Goal: Feedback & Contribution: Leave review/rating

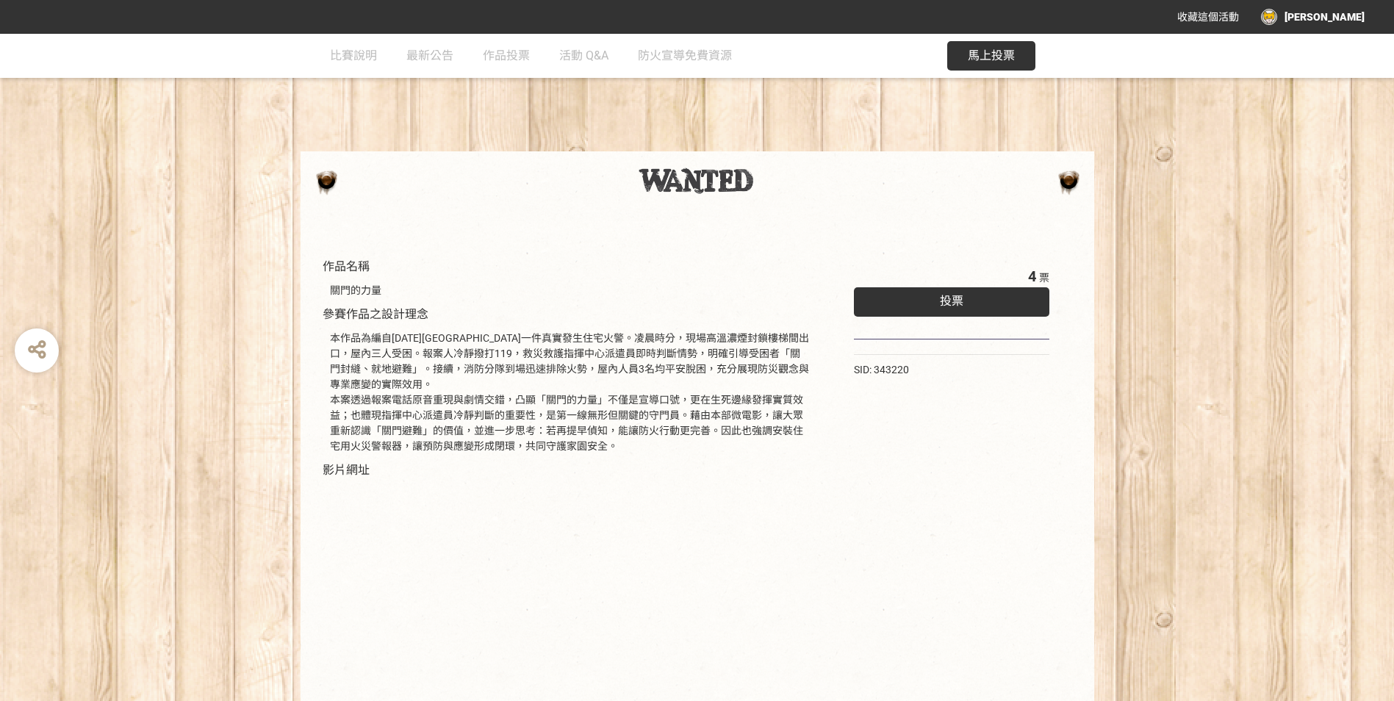
click at [409, 416] on div "本作品為編自114年5月金門縣一件真實發生住宅火警。凌晨時分，現場高溫濃煙封鎖樓梯間出口，屋內三人受困。報案人冷靜撥打119，救災救護指揮中心派遣員即時判斷情…" at bounding box center [570, 392] width 480 height 123
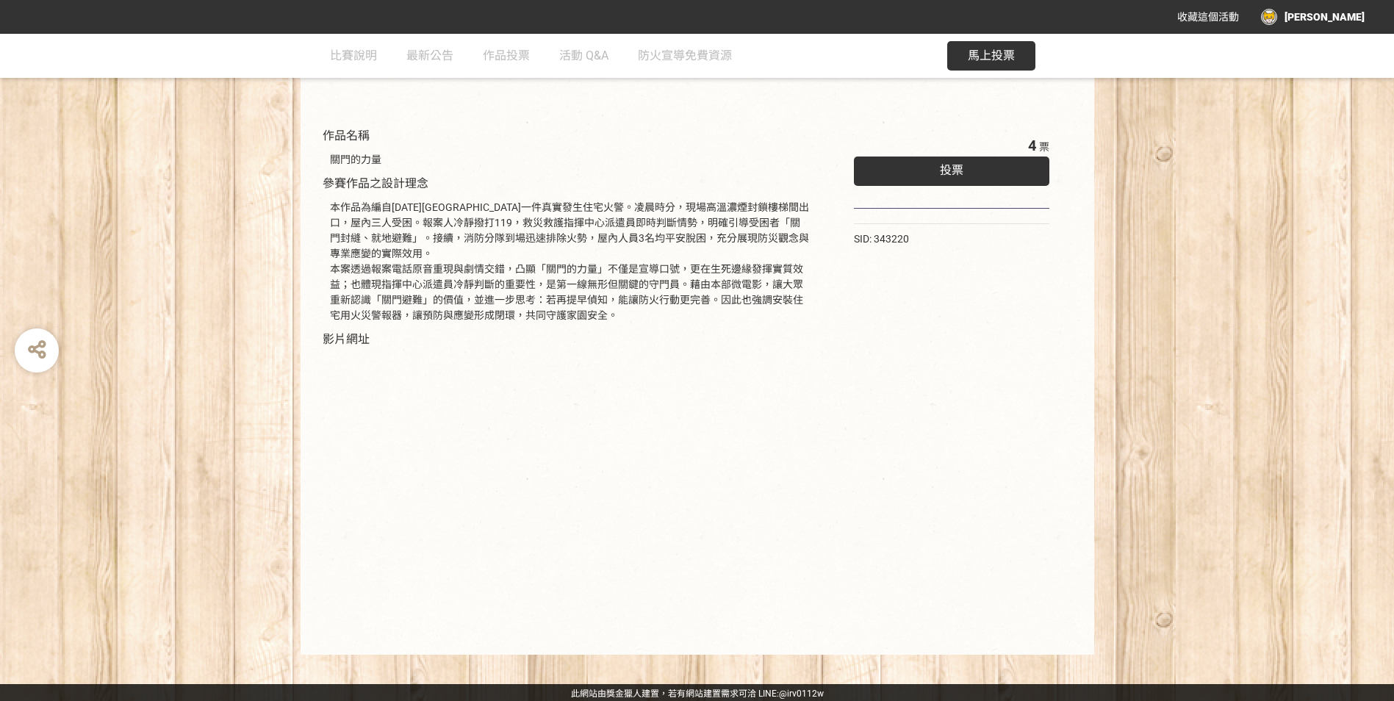
scroll to position [133, 0]
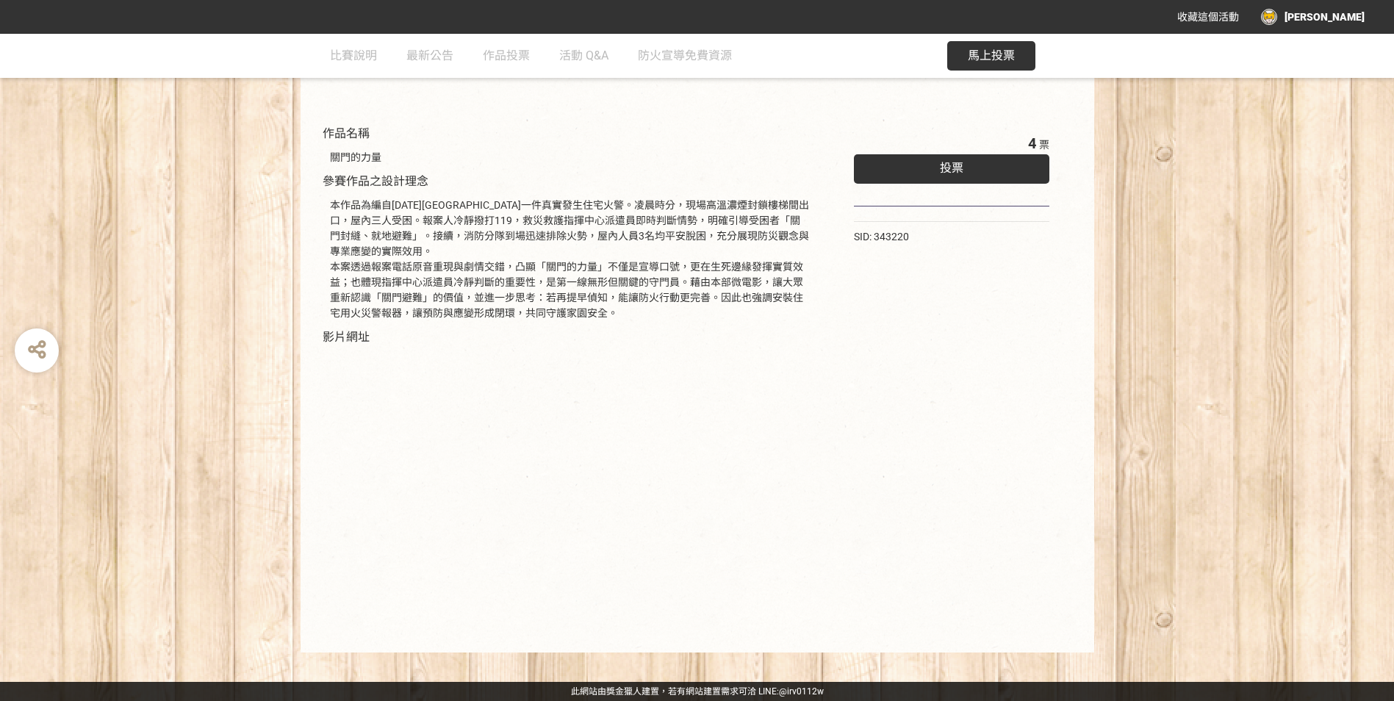
click at [955, 164] on span "投票" at bounding box center [952, 168] width 24 height 14
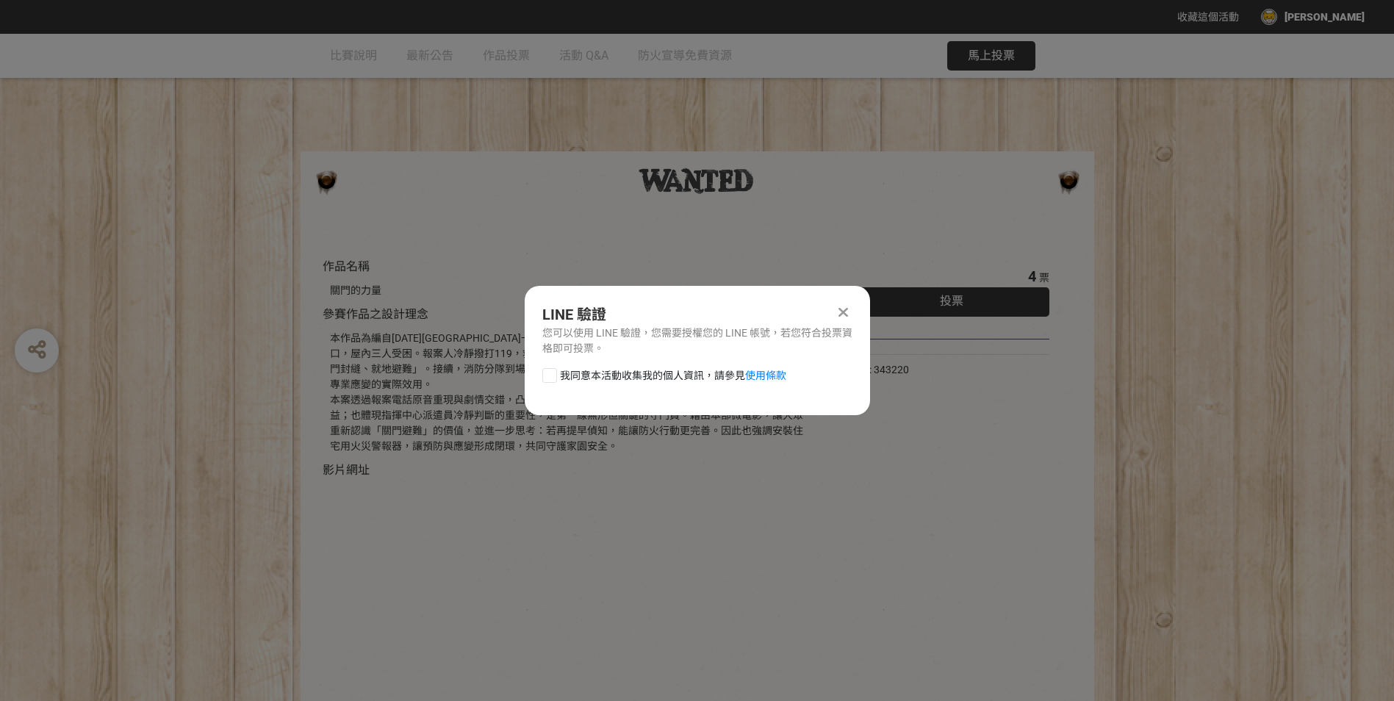
click at [560, 382] on span "我同意本活動收集我的個人資訊，請參見 使用條款" at bounding box center [673, 375] width 226 height 15
click at [553, 380] on input "我同意本活動收集我的個人資訊，請參見 使用條款" at bounding box center [548, 375] width 10 height 10
checkbox input "false"
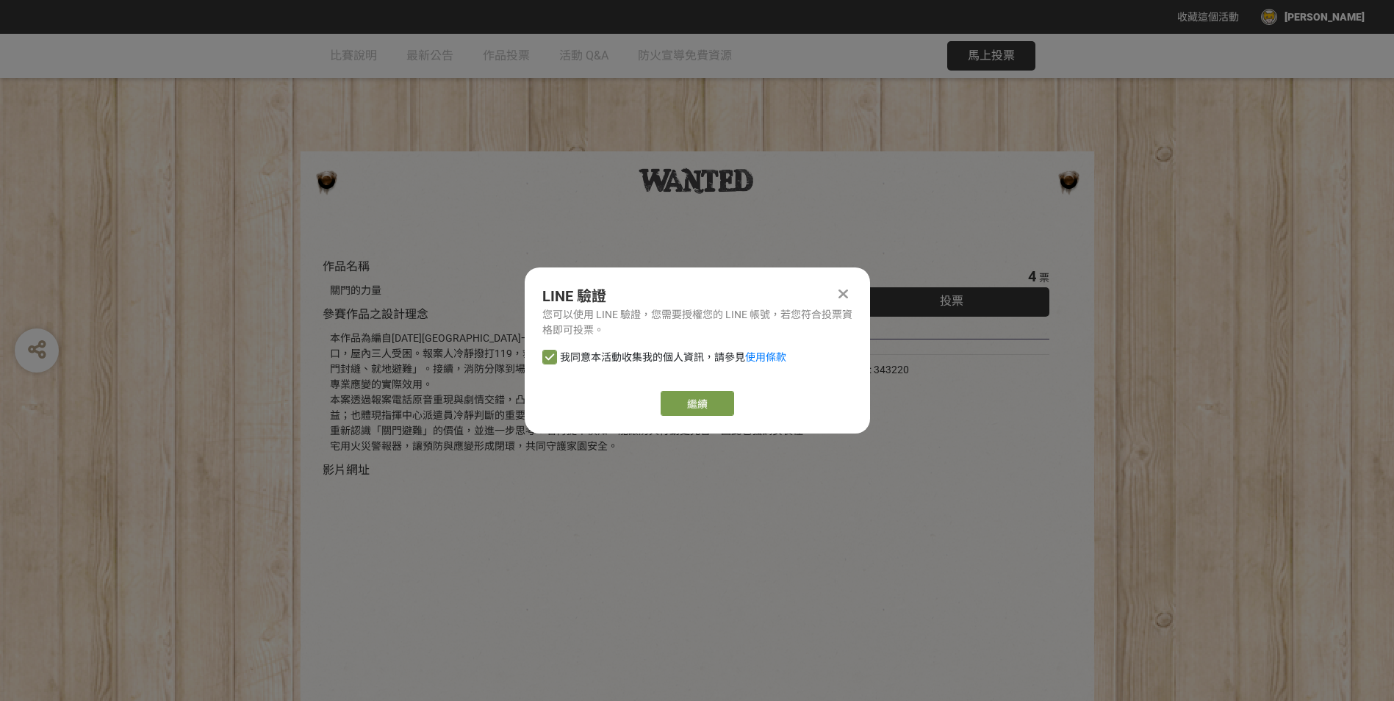
click at [695, 390] on div "LINE 驗證 您可以使用 LINE 驗證，您需要授權您的 LINE 帳號，若您符合投票資格即可投票。 我同意本活動收集我的個人資訊，請參見 使用條款 繼續" at bounding box center [697, 351] width 345 height 166
click at [698, 406] on link "繼續" at bounding box center [698, 403] width 74 height 25
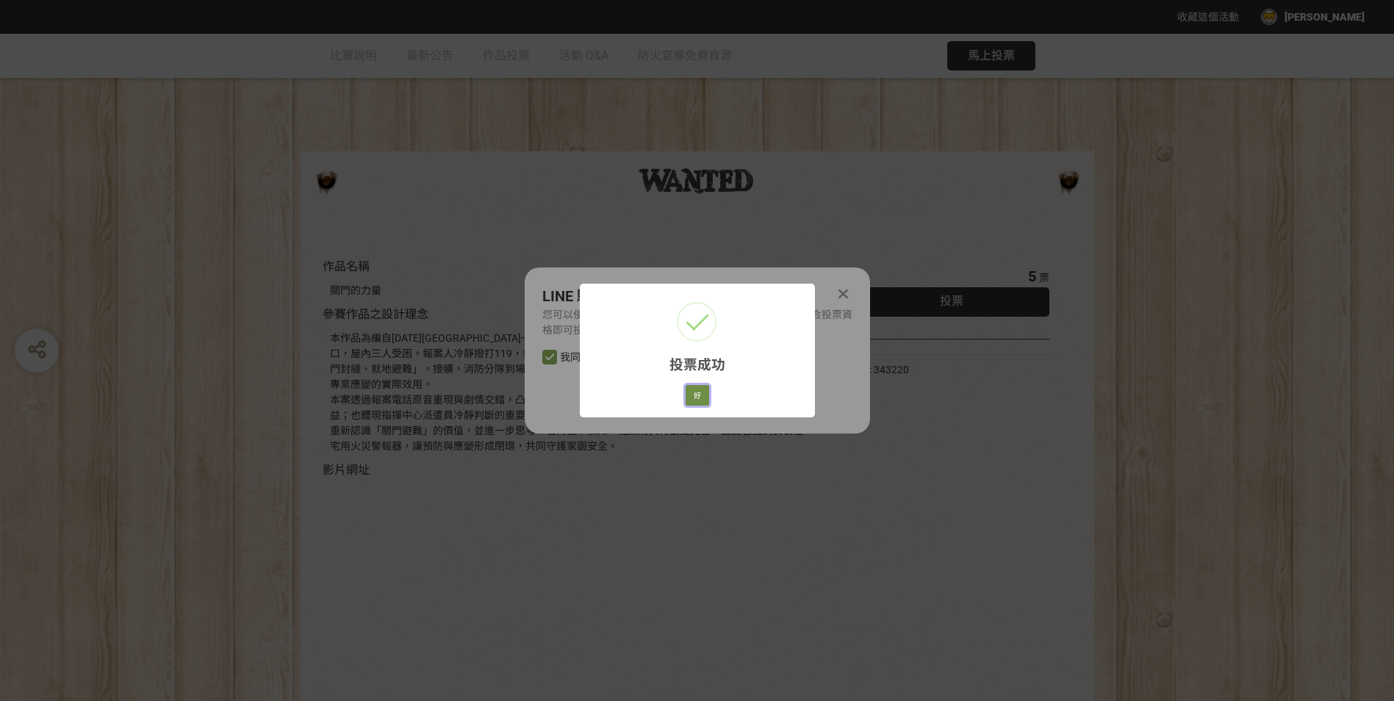
click at [702, 396] on button "好" at bounding box center [698, 395] width 24 height 21
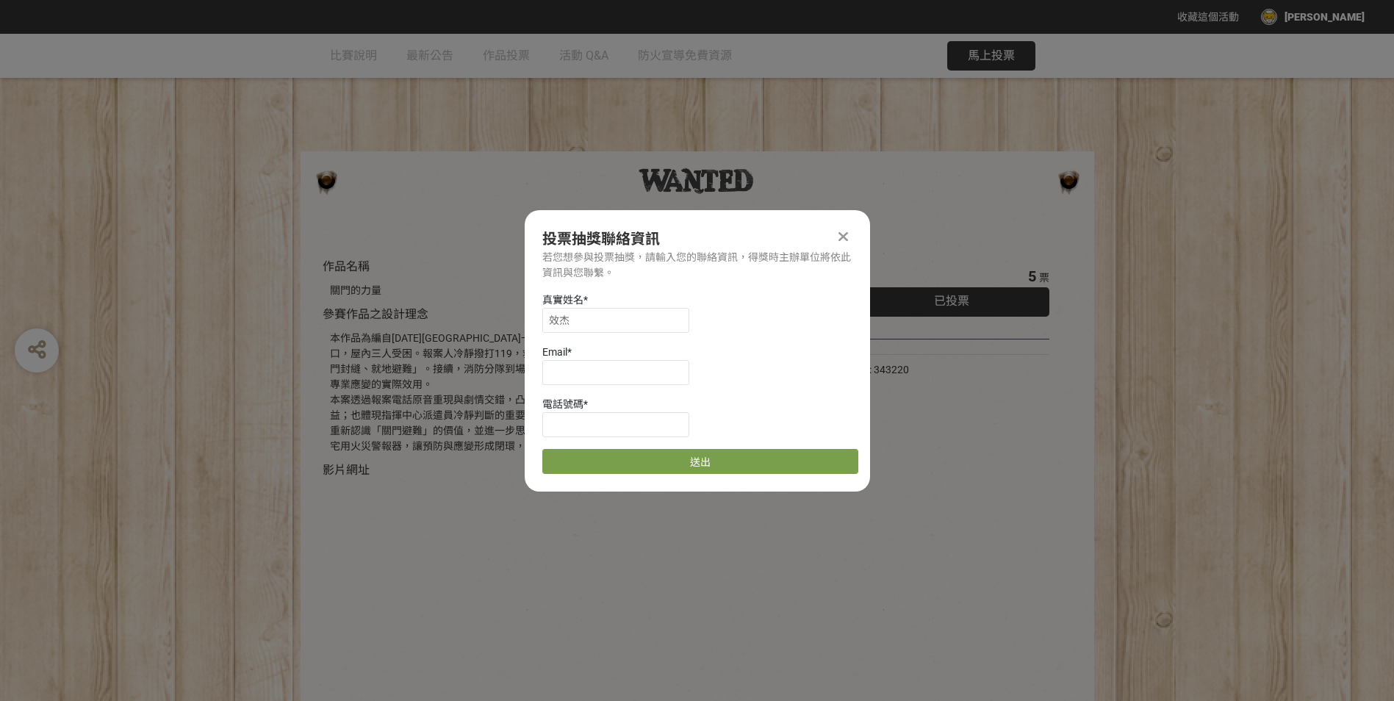
click at [634, 387] on div "真實姓名 * 效杰 Email * 電話號碼 * 送出" at bounding box center [697, 384] width 345 height 182
click at [631, 383] on input at bounding box center [615, 372] width 147 height 25
type input "jackchen0214@gmail.com"
type input "0930366093"
click at [640, 459] on button "送出" at bounding box center [700, 461] width 316 height 25
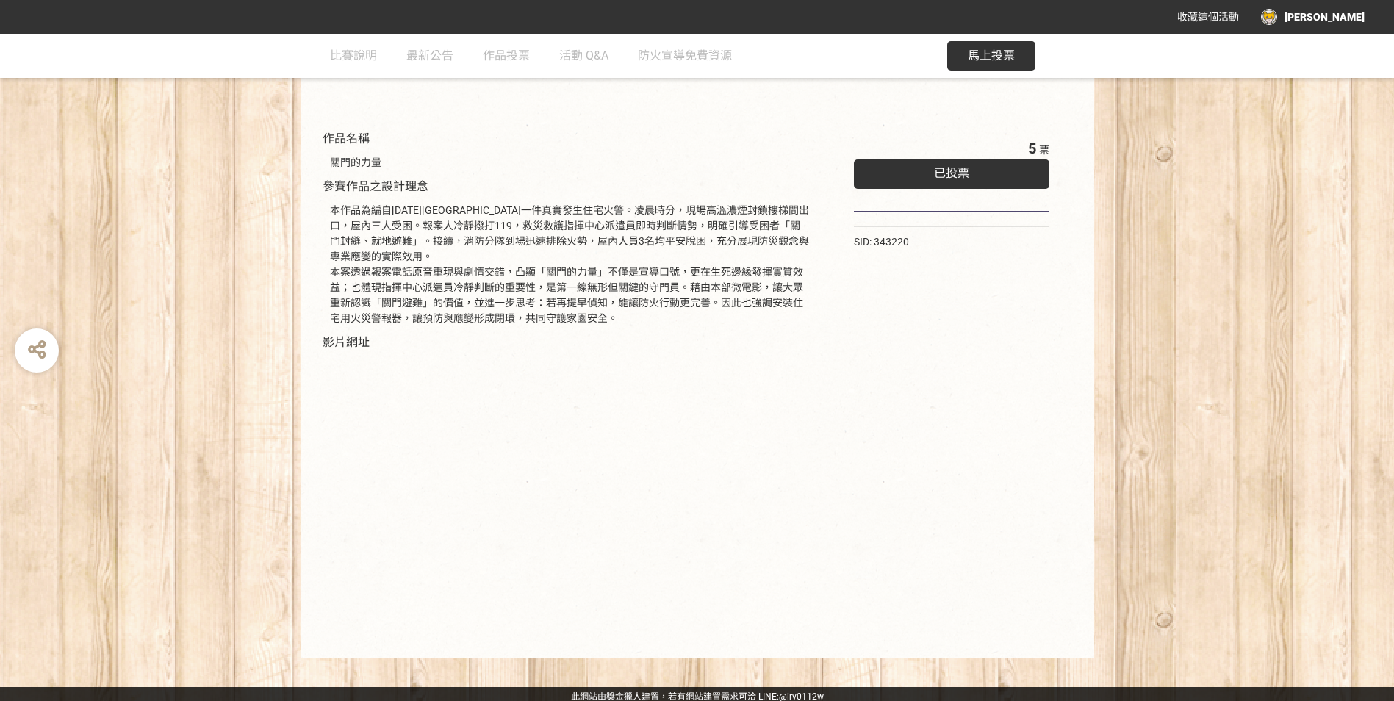
scroll to position [133, 0]
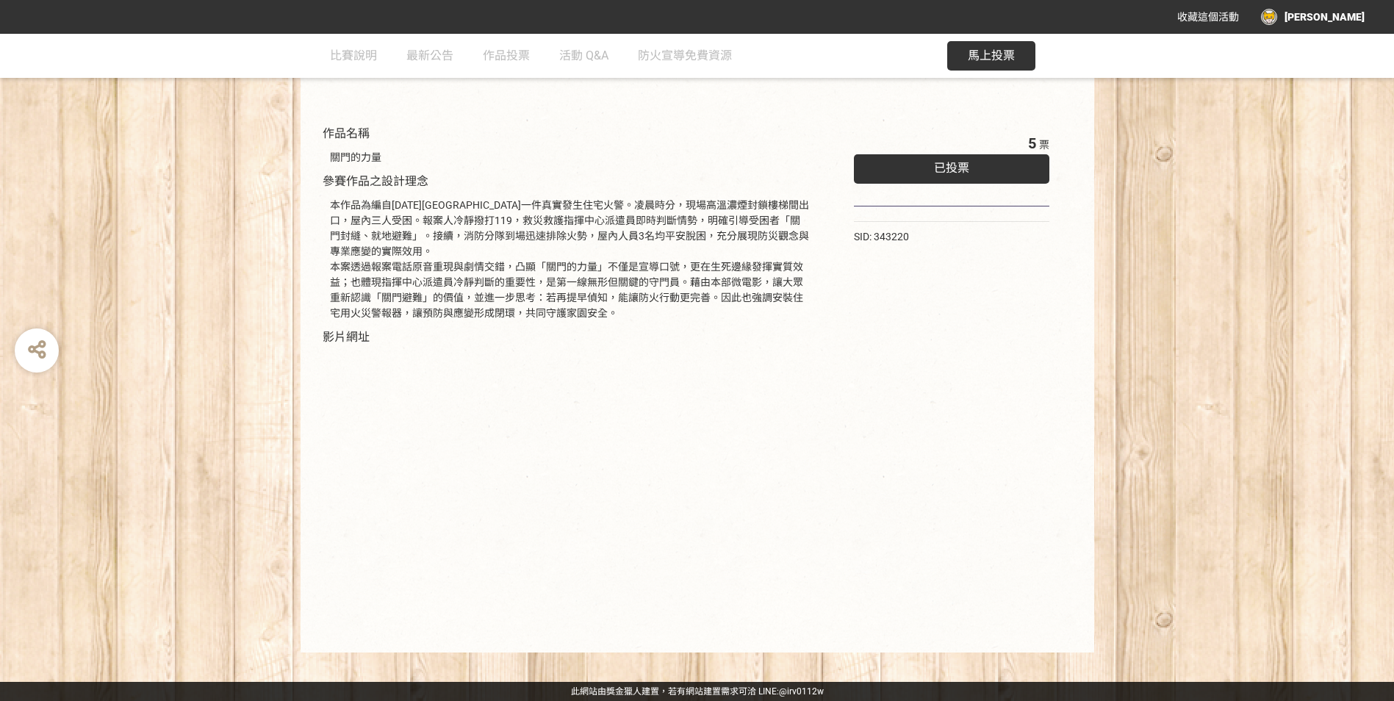
click at [954, 166] on span "已投票" at bounding box center [951, 168] width 35 height 14
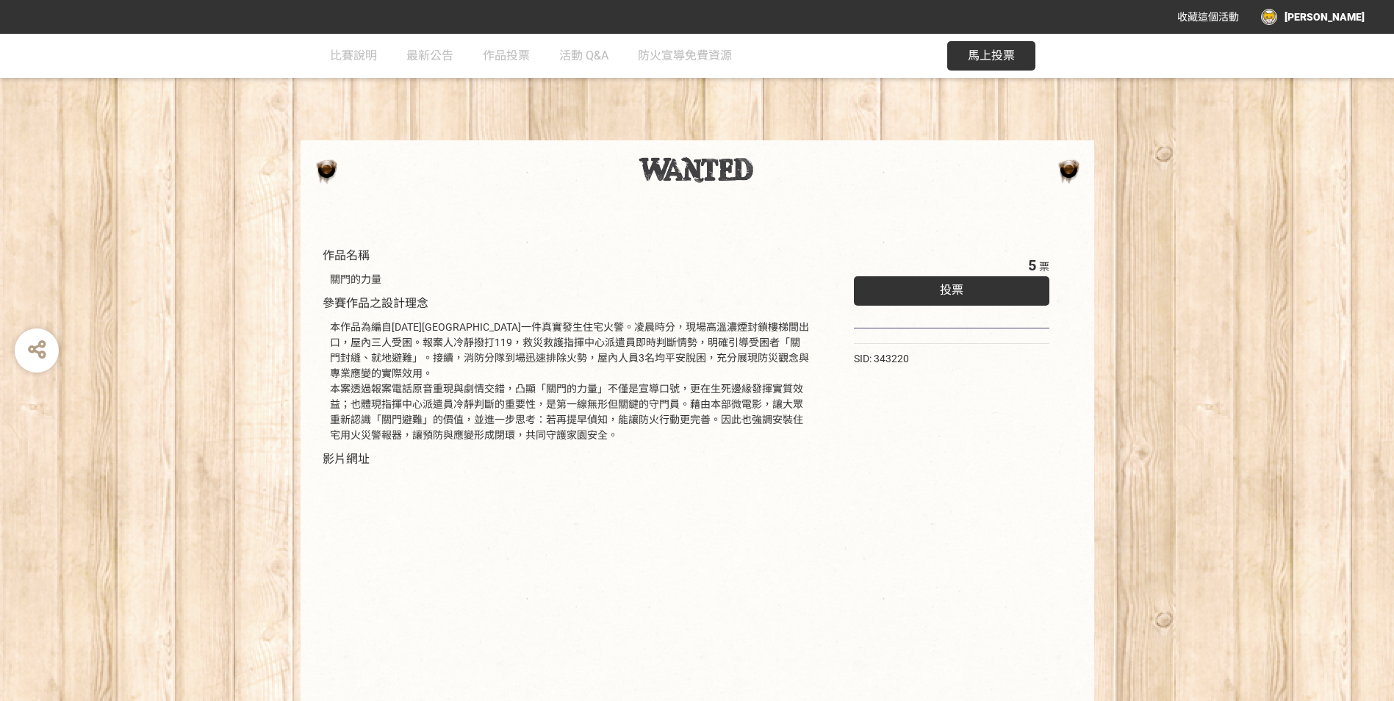
scroll to position [133, 0]
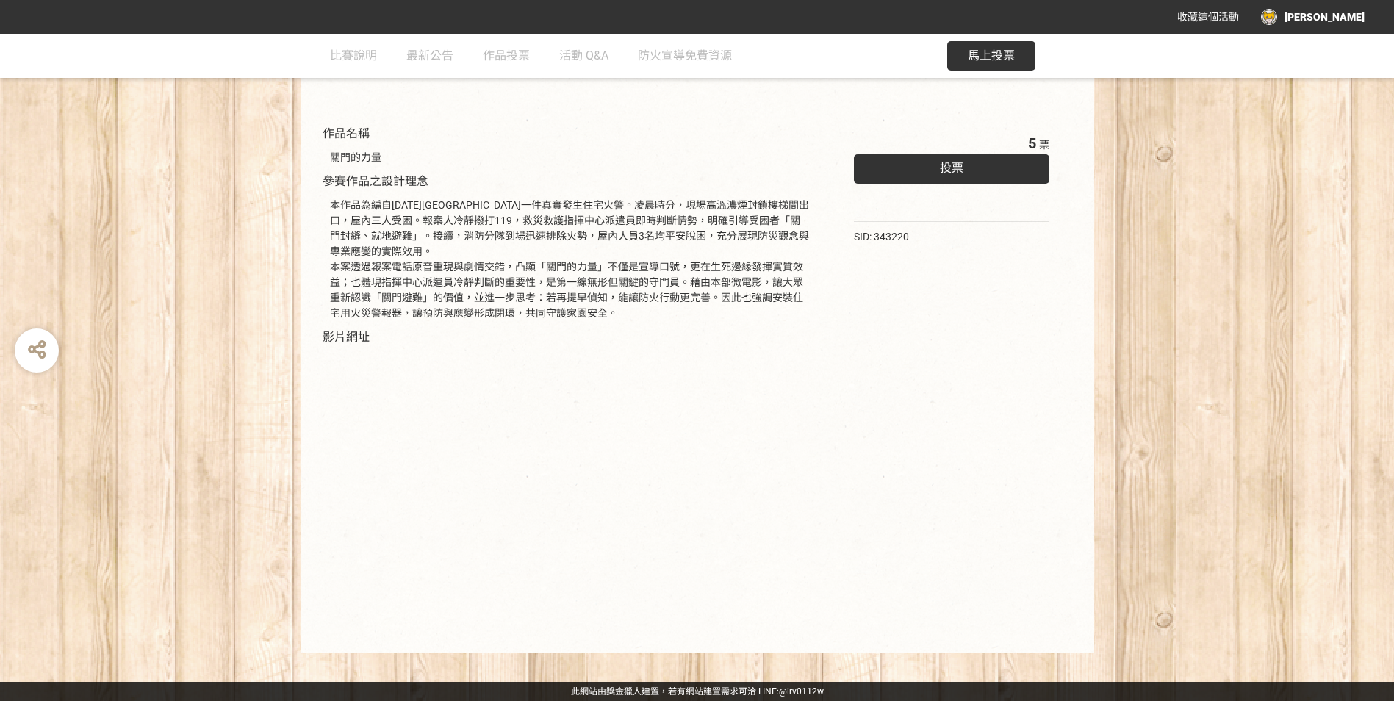
click at [603, 279] on div "本作品為編自114年5月金門縣一件真實發生住宅火警。凌晨時分，現場高溫濃煙封鎖樓梯間出口，屋內三人受困。報案人冷靜撥打119，救災救護指揮中心派遣員即時判斷情…" at bounding box center [570, 259] width 480 height 123
click at [689, 151] on div "關門的力量" at bounding box center [570, 157] width 480 height 15
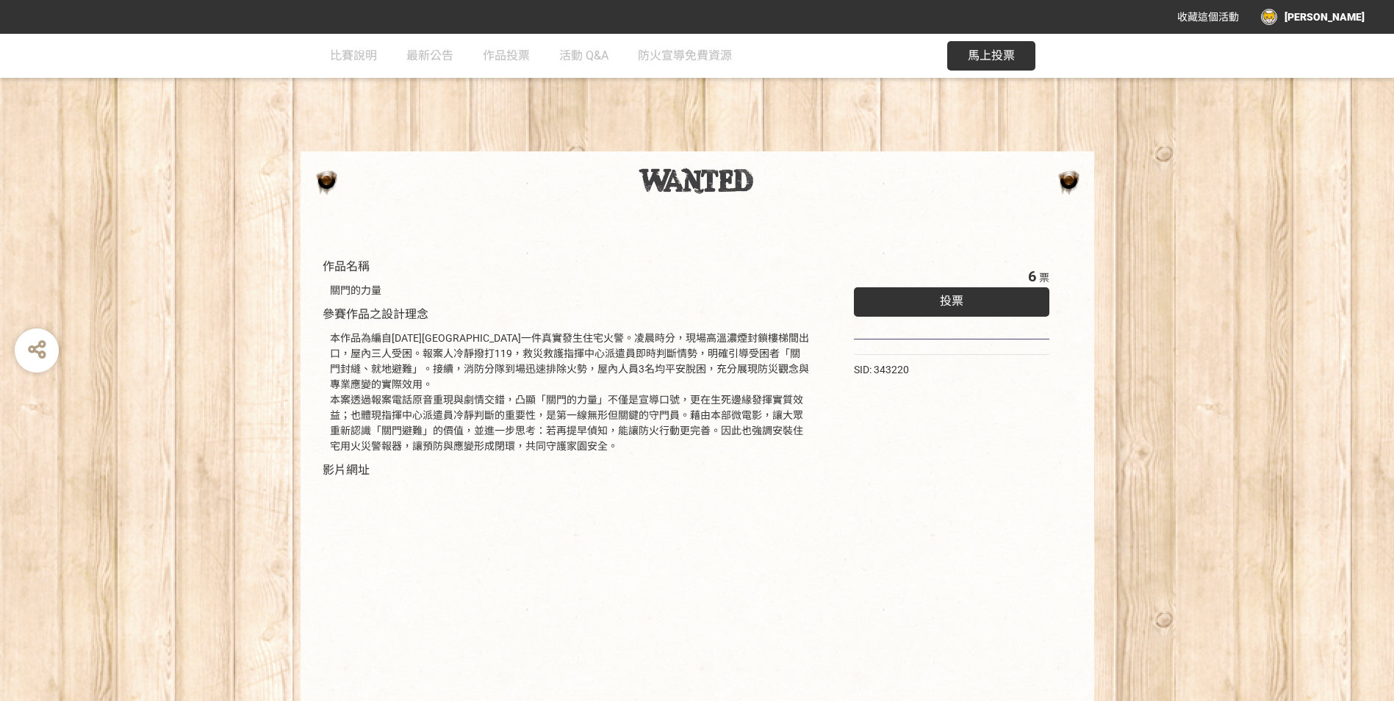
drag, startPoint x: 818, startPoint y: 188, endPoint x: 820, endPoint y: 197, distance: 9.1
click at [820, 197] on div at bounding box center [698, 186] width 794 height 70
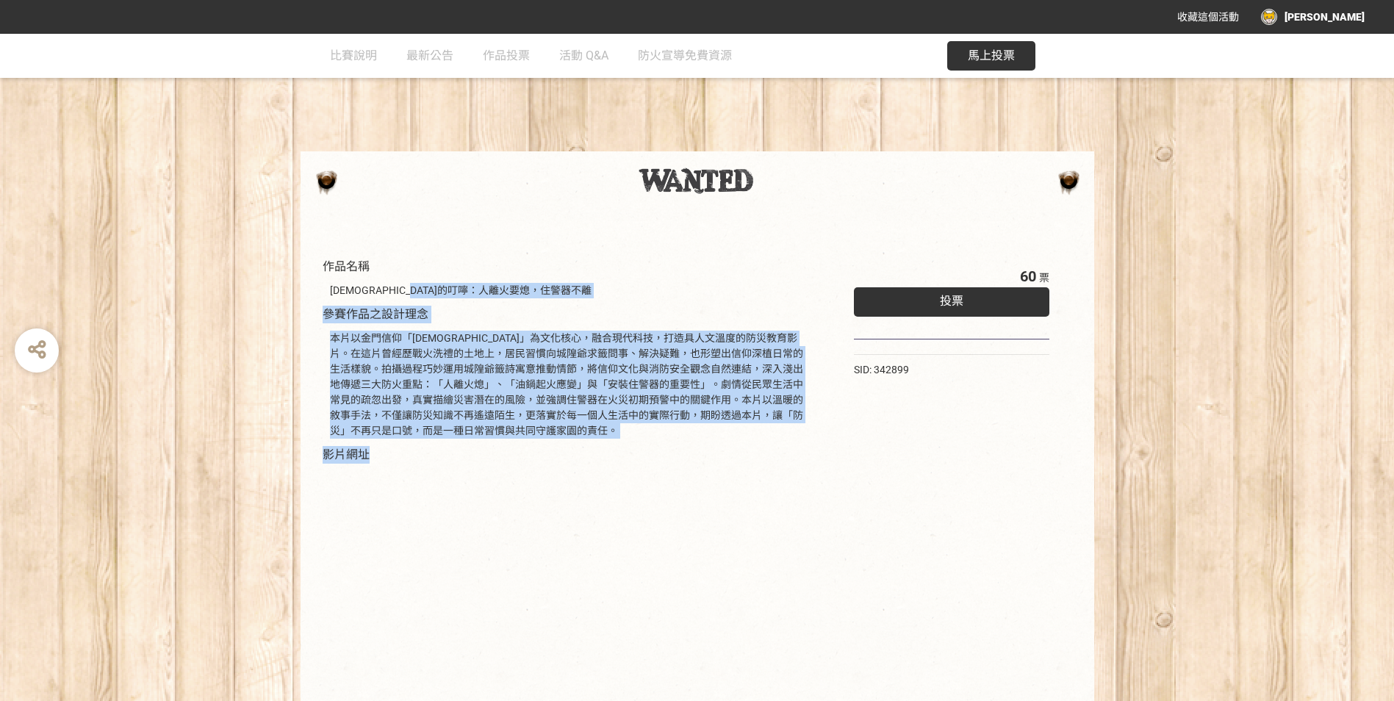
drag, startPoint x: 501, startPoint y: 351, endPoint x: 606, endPoint y: 457, distance: 149.2
click at [606, 457] on div "作品名稱 城隍爺的叮嚀：人離火要熄，住警器不離 參賽作品之設計理念 本片以金門信仰「城隍爺」為文化核心，融合現代科技，打造具人文溫度的防災教育影片。在這片曾經…" at bounding box center [570, 503] width 495 height 490
drag, startPoint x: 606, startPoint y: 457, endPoint x: 611, endPoint y: 433, distance: 24.8
click at [595, 448] on div "作品名稱 城隍爺的叮嚀：人離火要熄，住警器不離 參賽作品之設計理念 本片以金門信仰「城隍爺」為文化核心，融合現代科技，打造具人文溫度的防災教育影片。在這片曾經…" at bounding box center [570, 503] width 495 height 490
drag, startPoint x: 628, startPoint y: 429, endPoint x: 318, endPoint y: 272, distance: 347.8
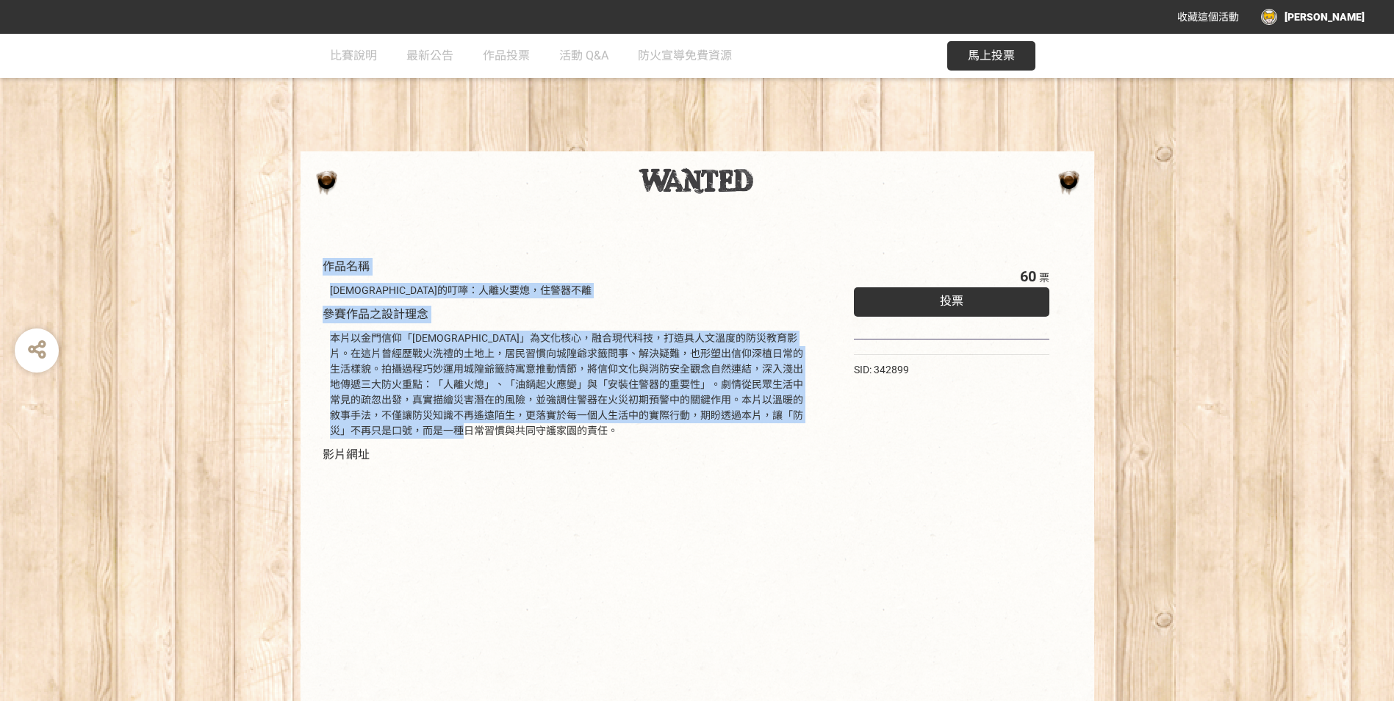
click at [318, 272] on div "作品名稱 城隍爺的叮嚀：人離火要熄，住警器不離 參賽作品之設計理念 本片以金門信仰「城隍爺」為文化核心，融合現代科技，打造具人文溫度的防災教育影片。在這片曾經…" at bounding box center [569, 503] width 509 height 505
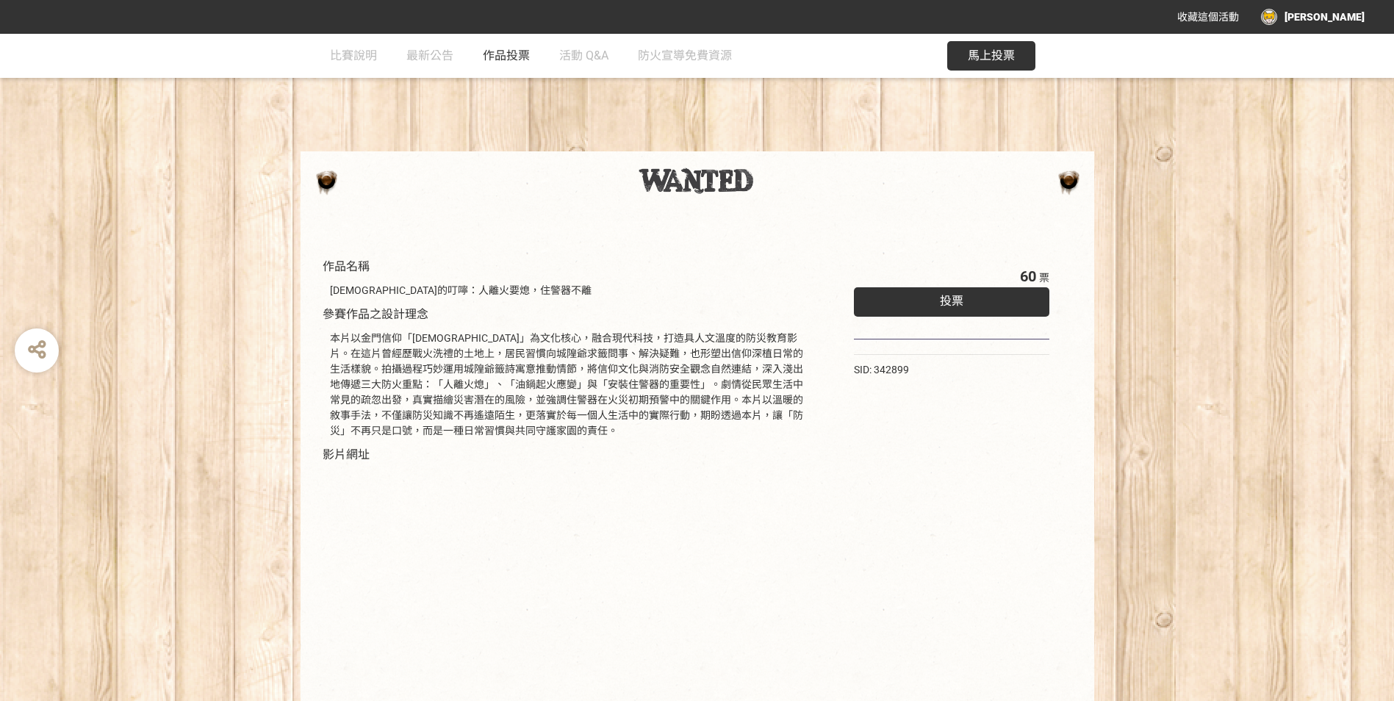
click at [508, 62] on link "作品投票" at bounding box center [506, 56] width 47 height 44
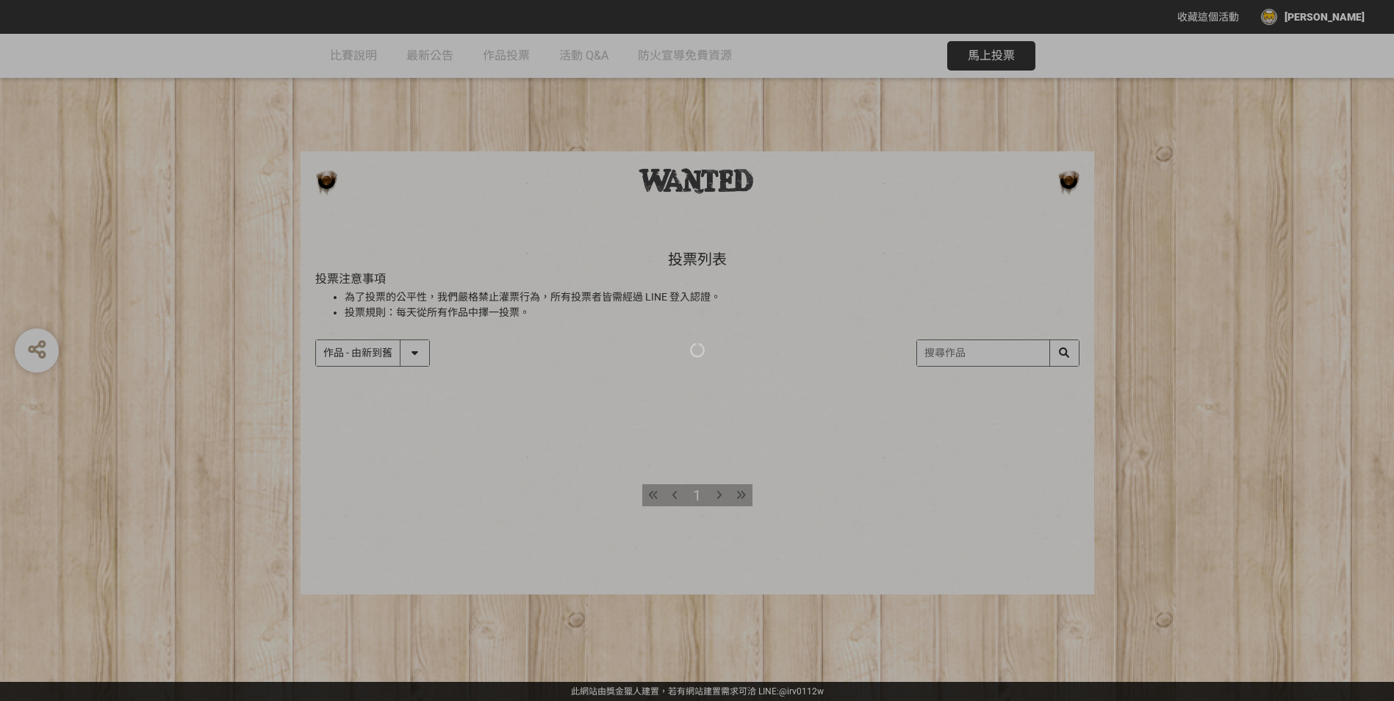
click at [798, 173] on div at bounding box center [697, 350] width 1394 height 701
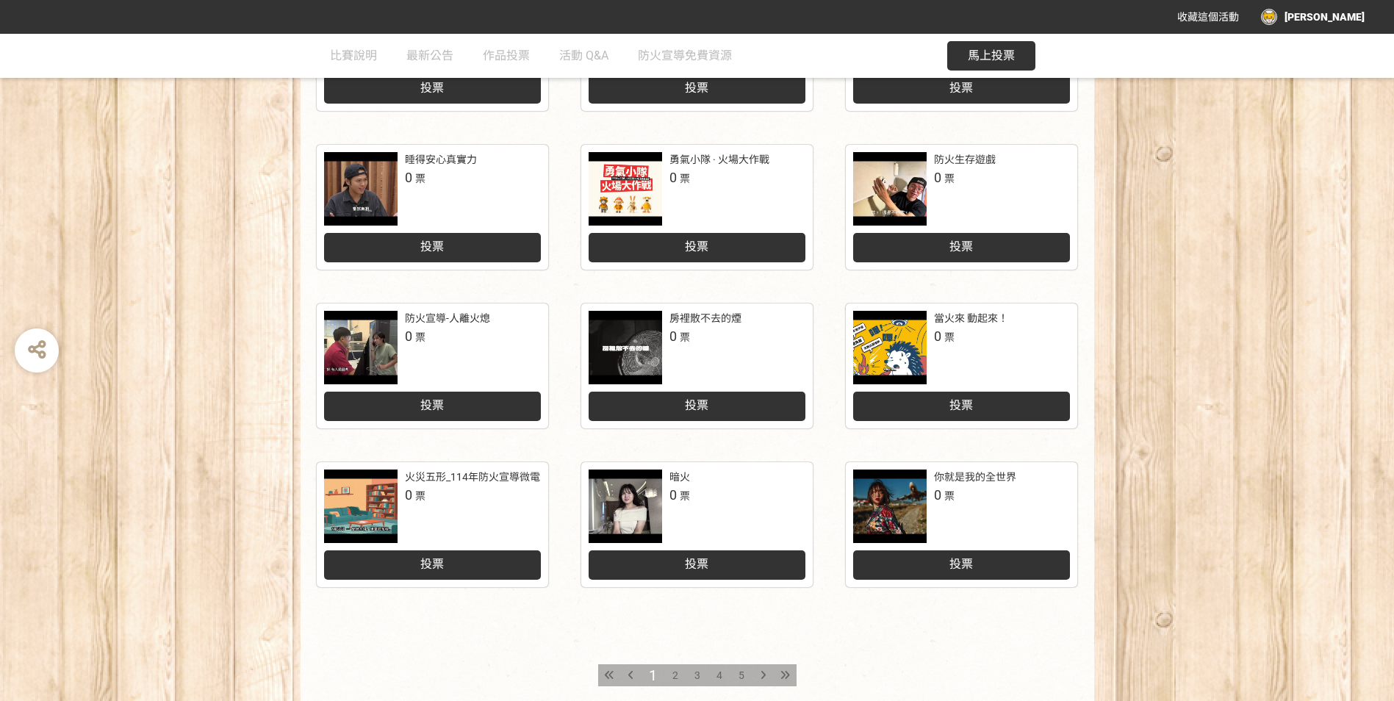
scroll to position [577, 0]
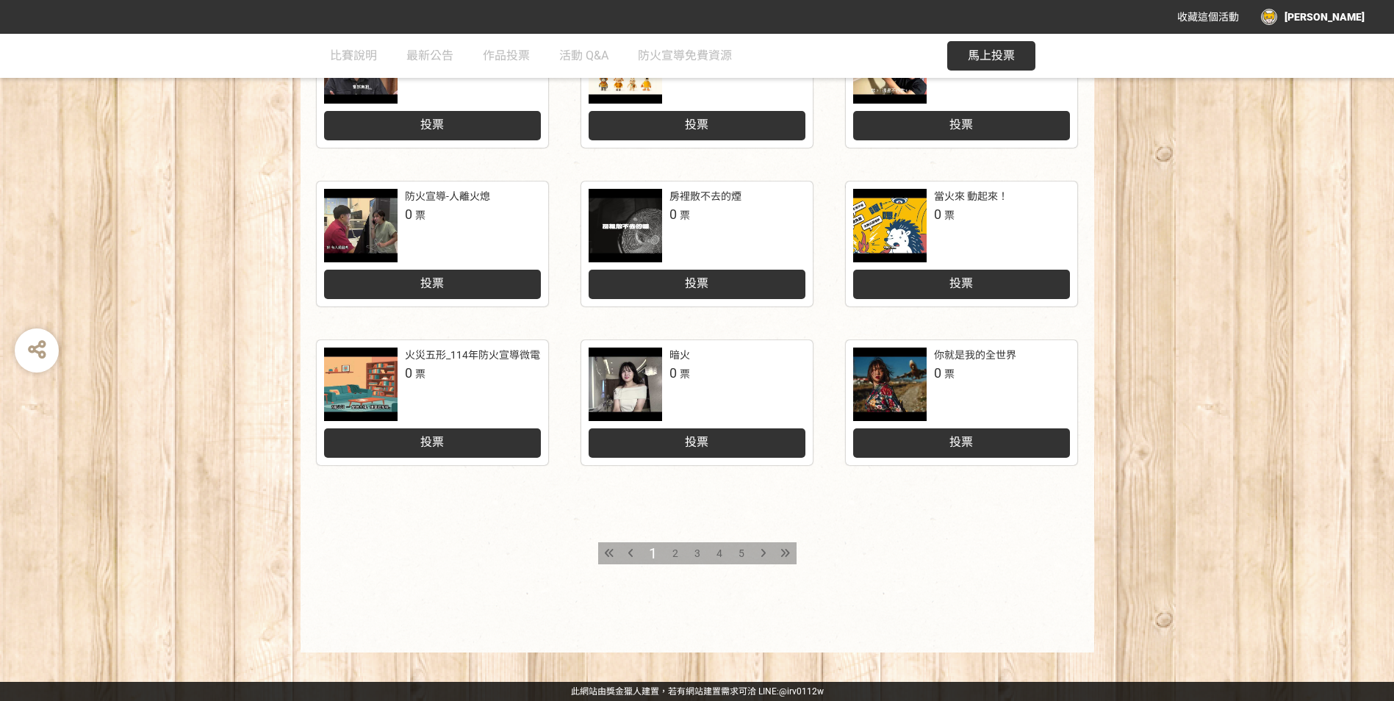
click at [676, 558] on span "2" at bounding box center [676, 554] width 6 height 12
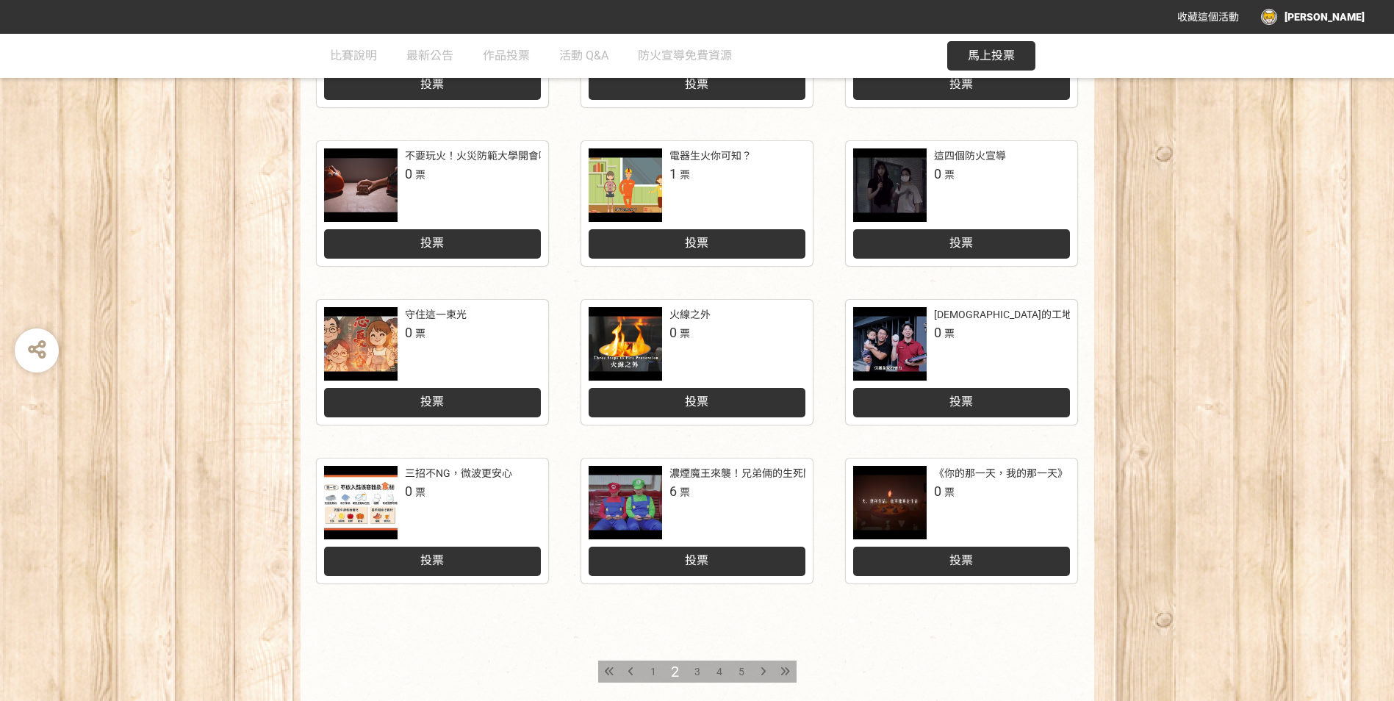
scroll to position [577, 0]
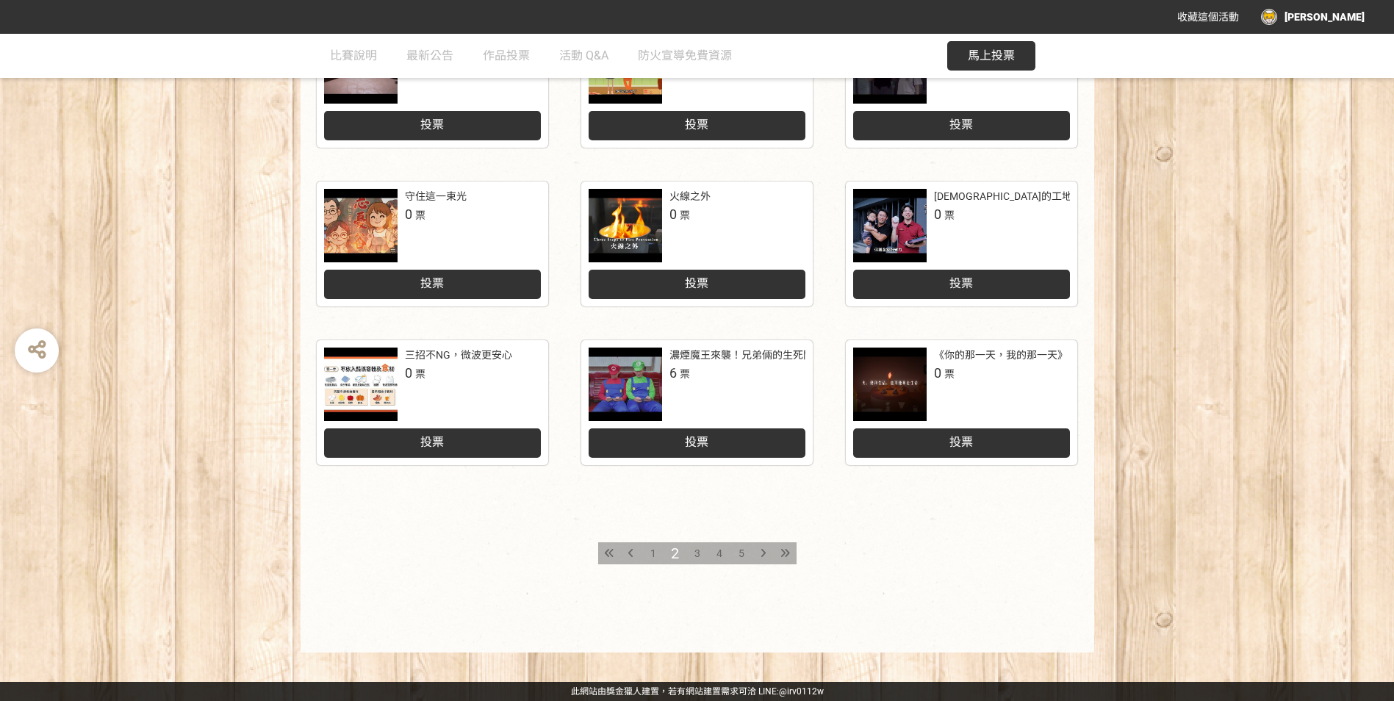
click at [698, 555] on span "3" at bounding box center [698, 554] width 6 height 12
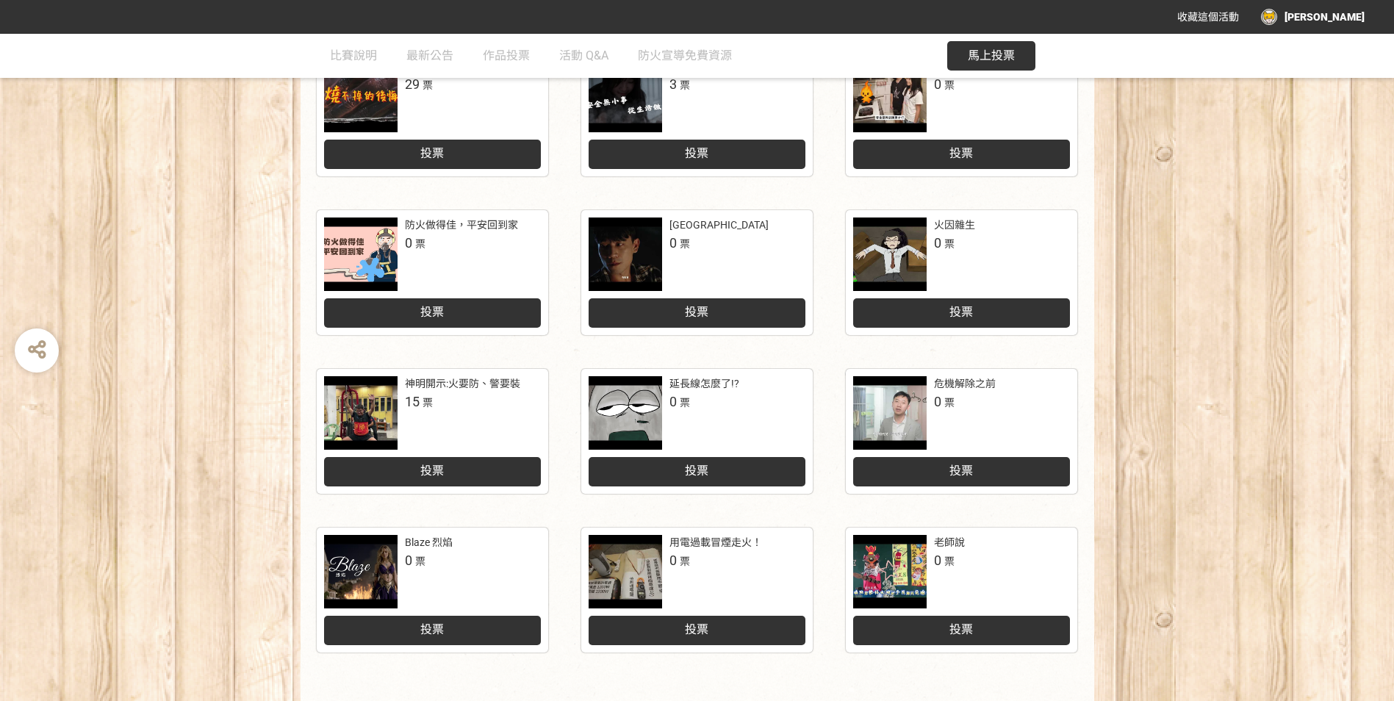
scroll to position [577, 0]
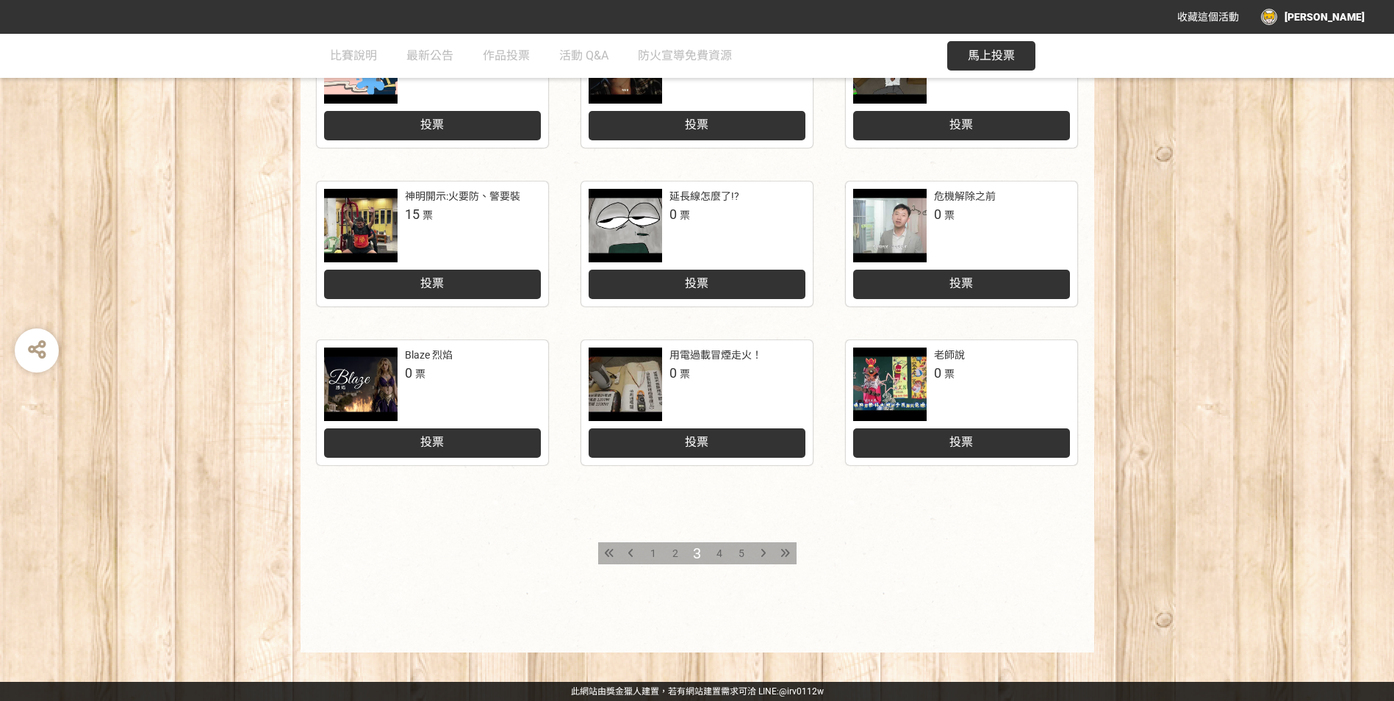
click at [718, 551] on span "4" at bounding box center [720, 554] width 6 height 12
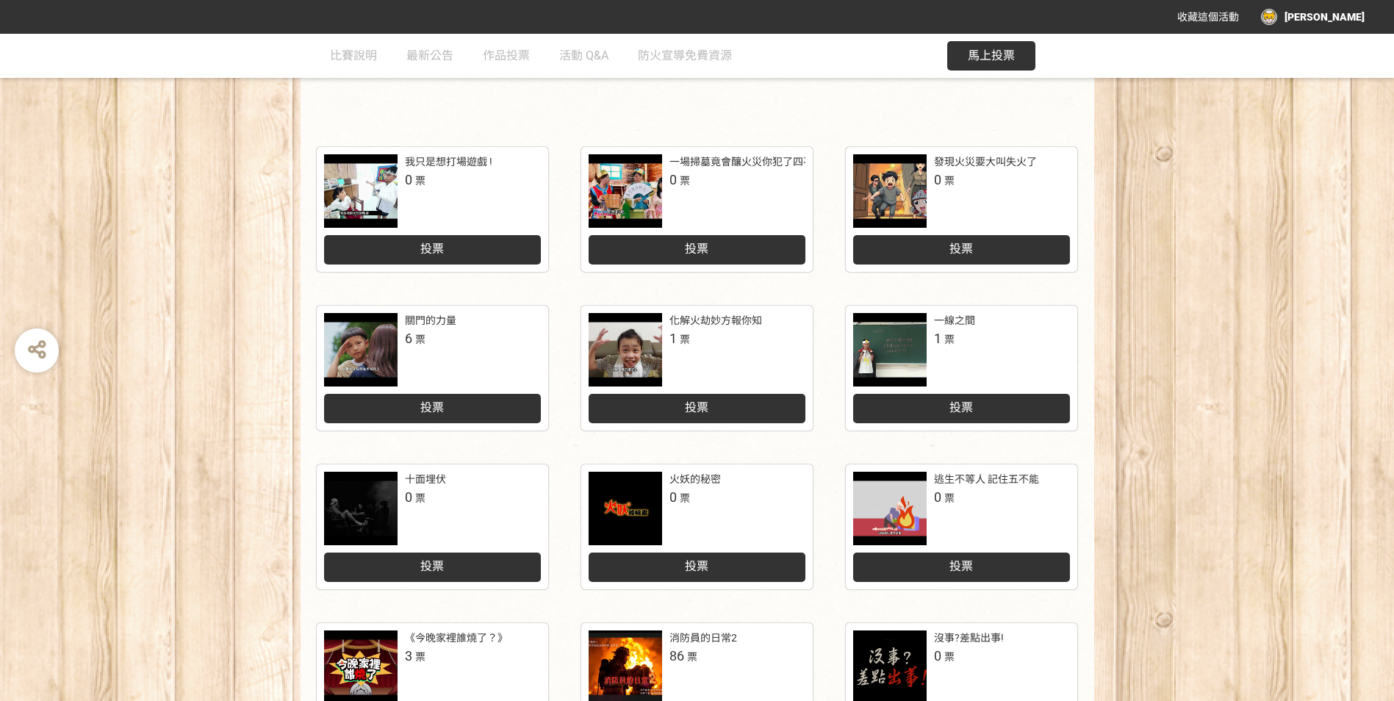
scroll to position [577, 0]
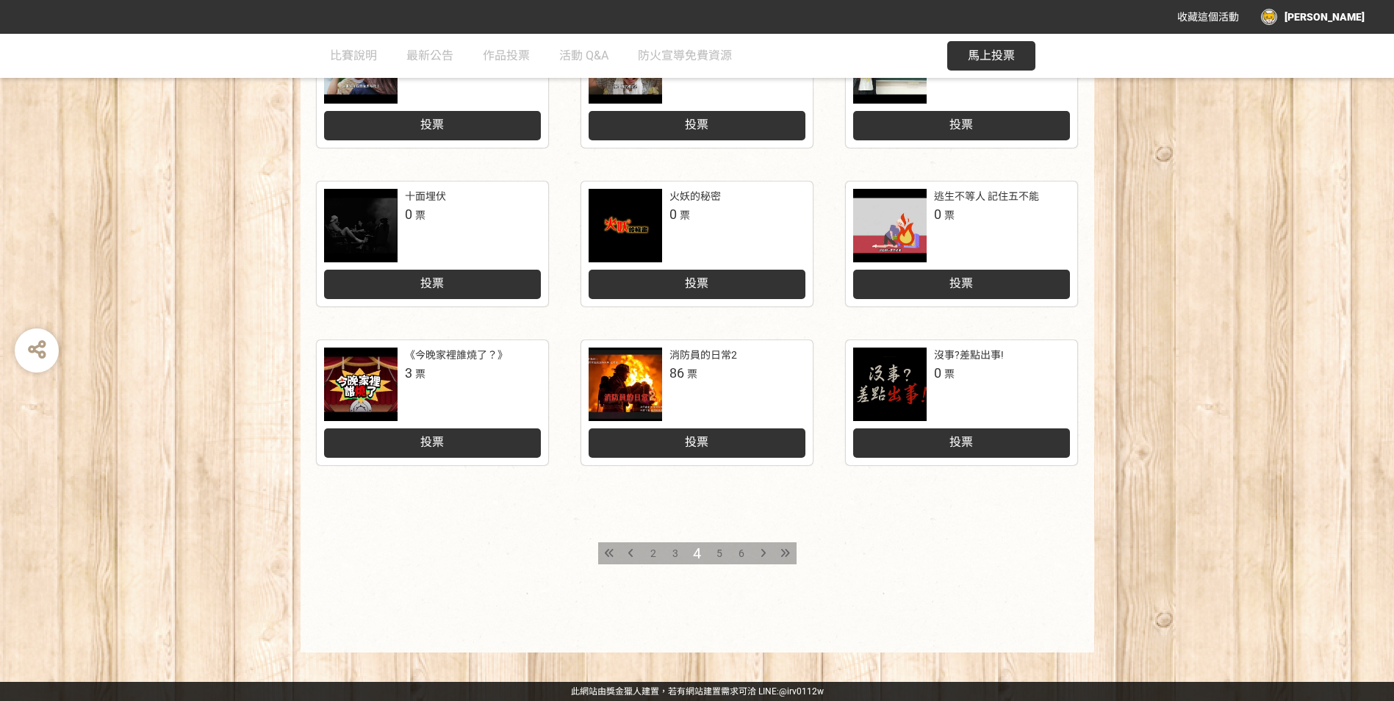
click at [726, 560] on div "5" at bounding box center [720, 553] width 22 height 22
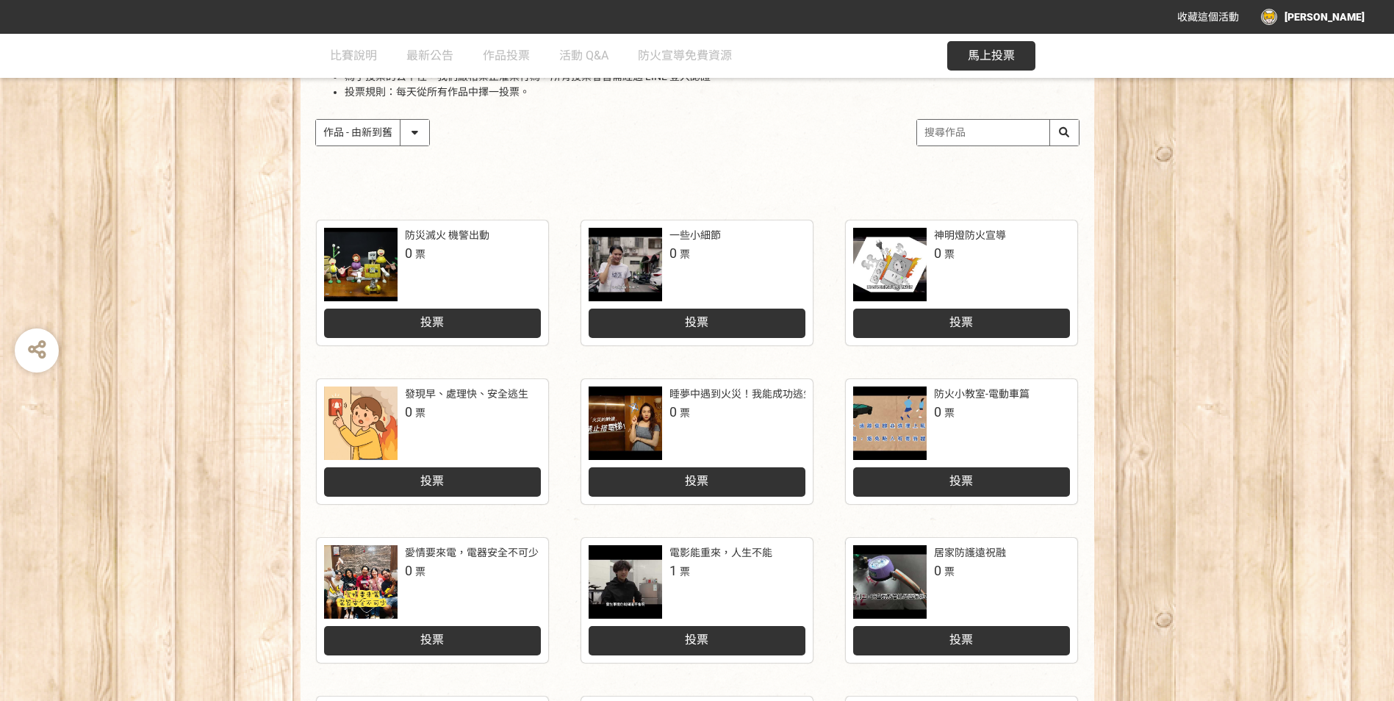
scroll to position [515, 0]
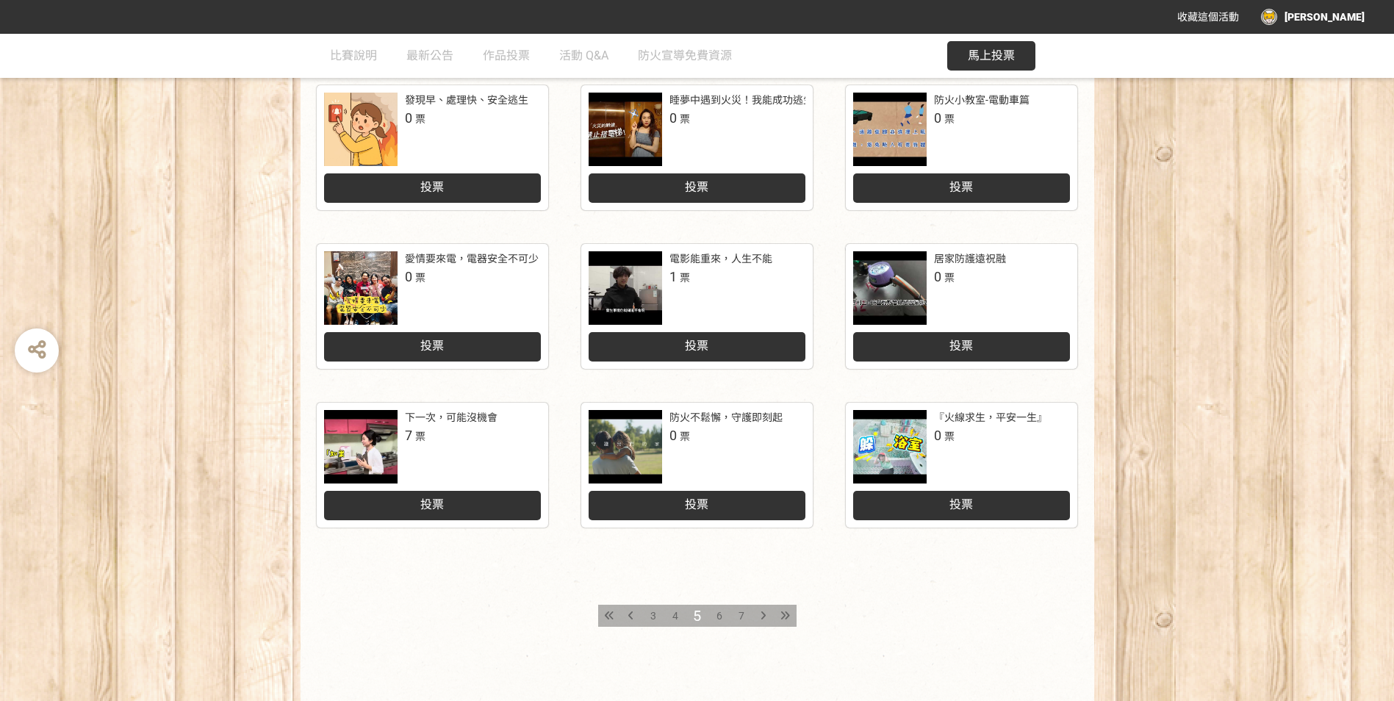
click at [722, 614] on span "6" at bounding box center [720, 616] width 6 height 12
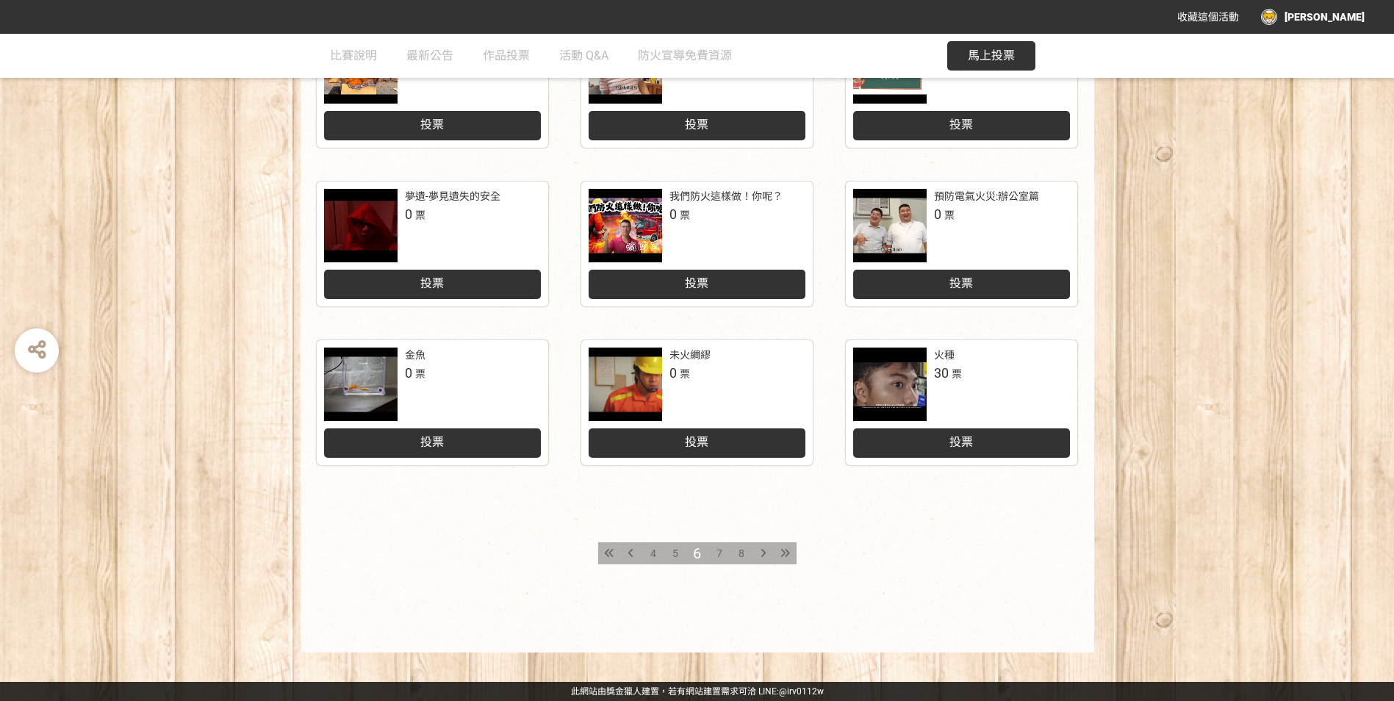
click at [717, 556] on span "7" at bounding box center [720, 554] width 6 height 12
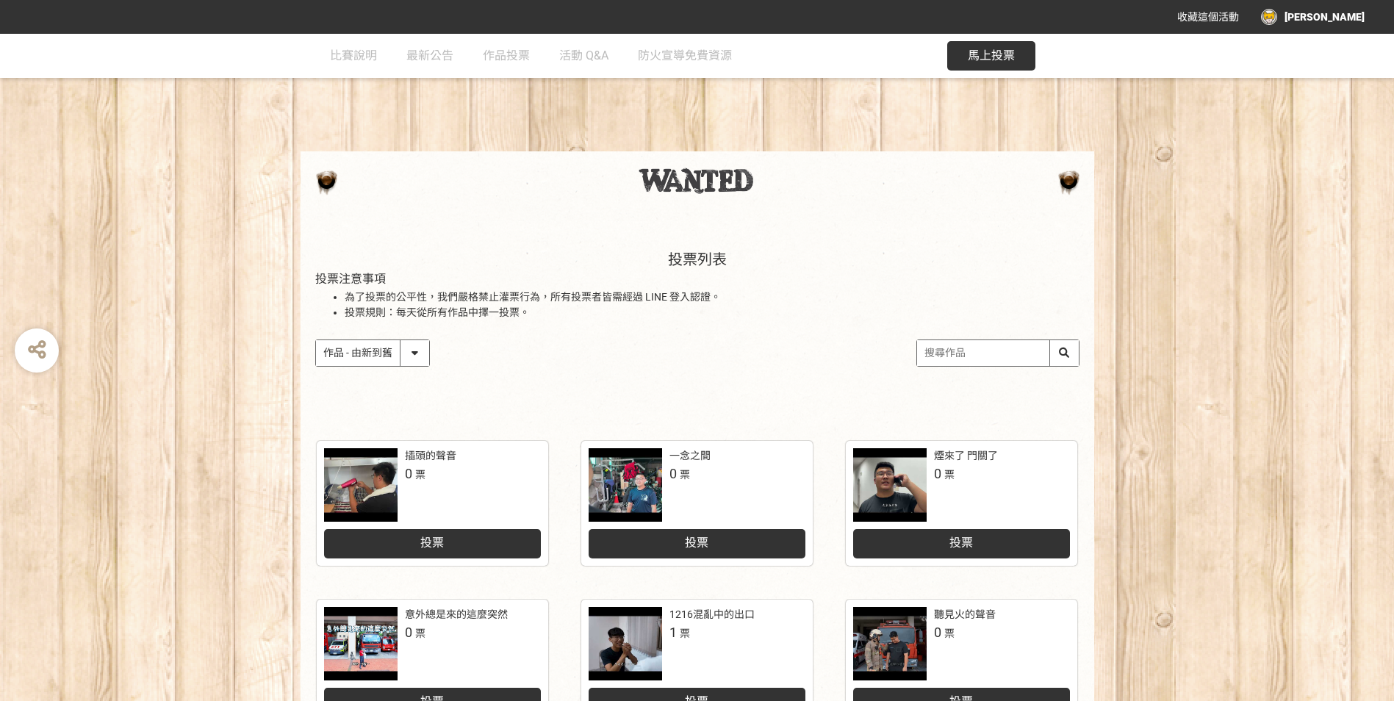
click at [408, 350] on select "作品 - 由新到舊 作品 - 由舊到新 票數 - 由多到少 票數 - 由少到多" at bounding box center [372, 353] width 113 height 26
select select "vote"
click at [316, 340] on select "作品 - 由新到舊 作品 - 由舊到新 票數 - 由多到少 票數 - 由少到多" at bounding box center [372, 353] width 113 height 26
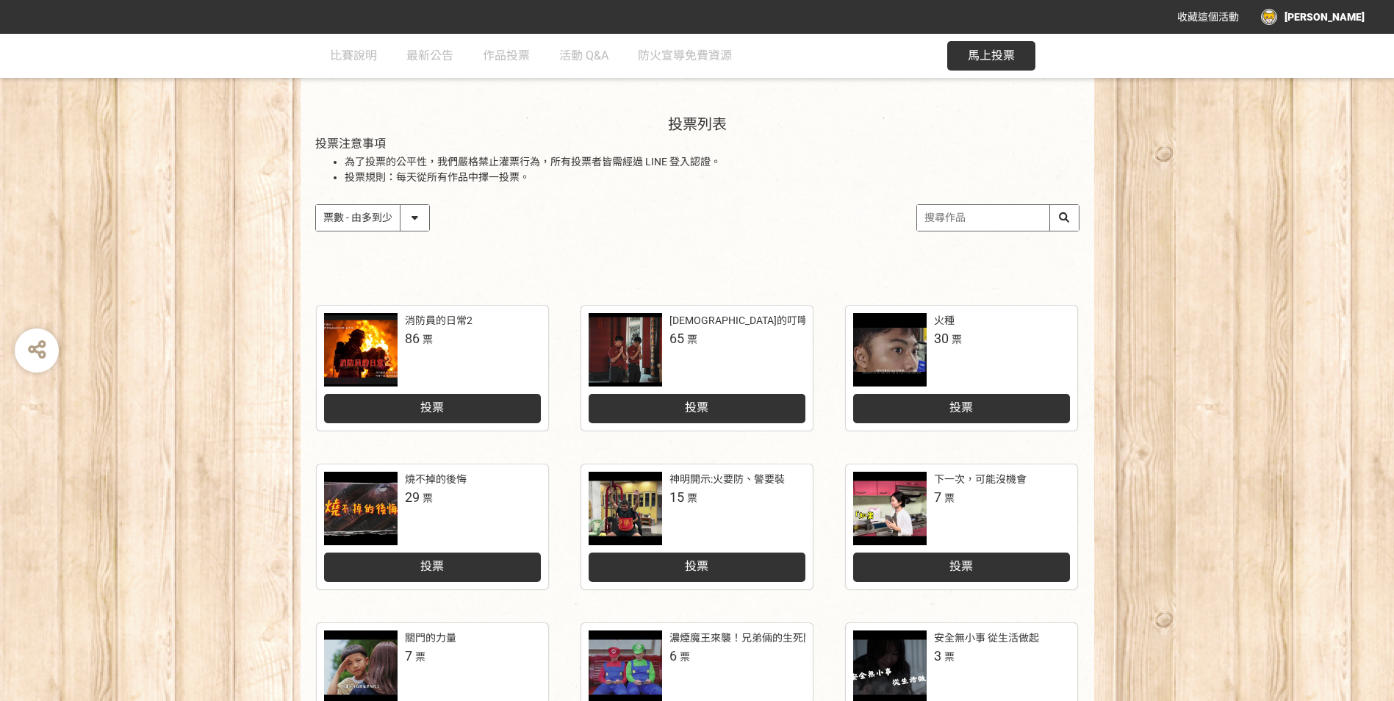
scroll to position [221, 0]
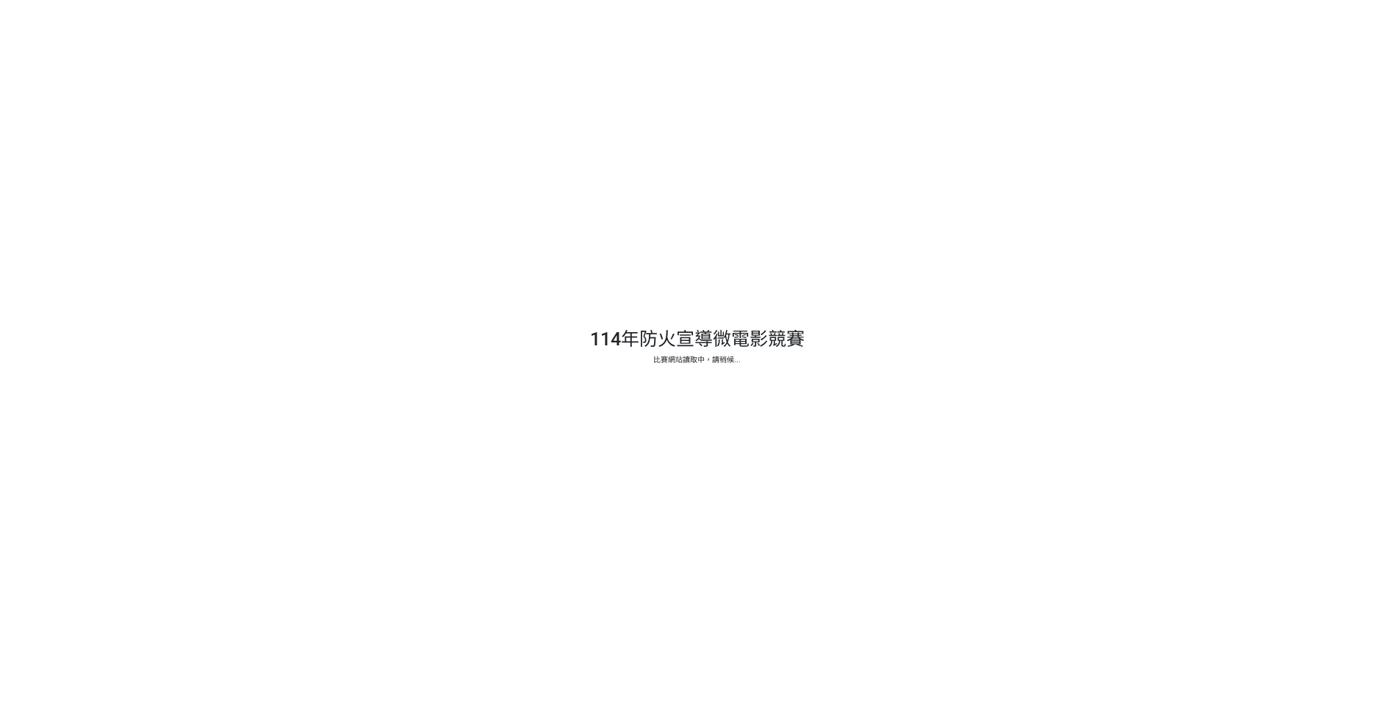
select select "vote"
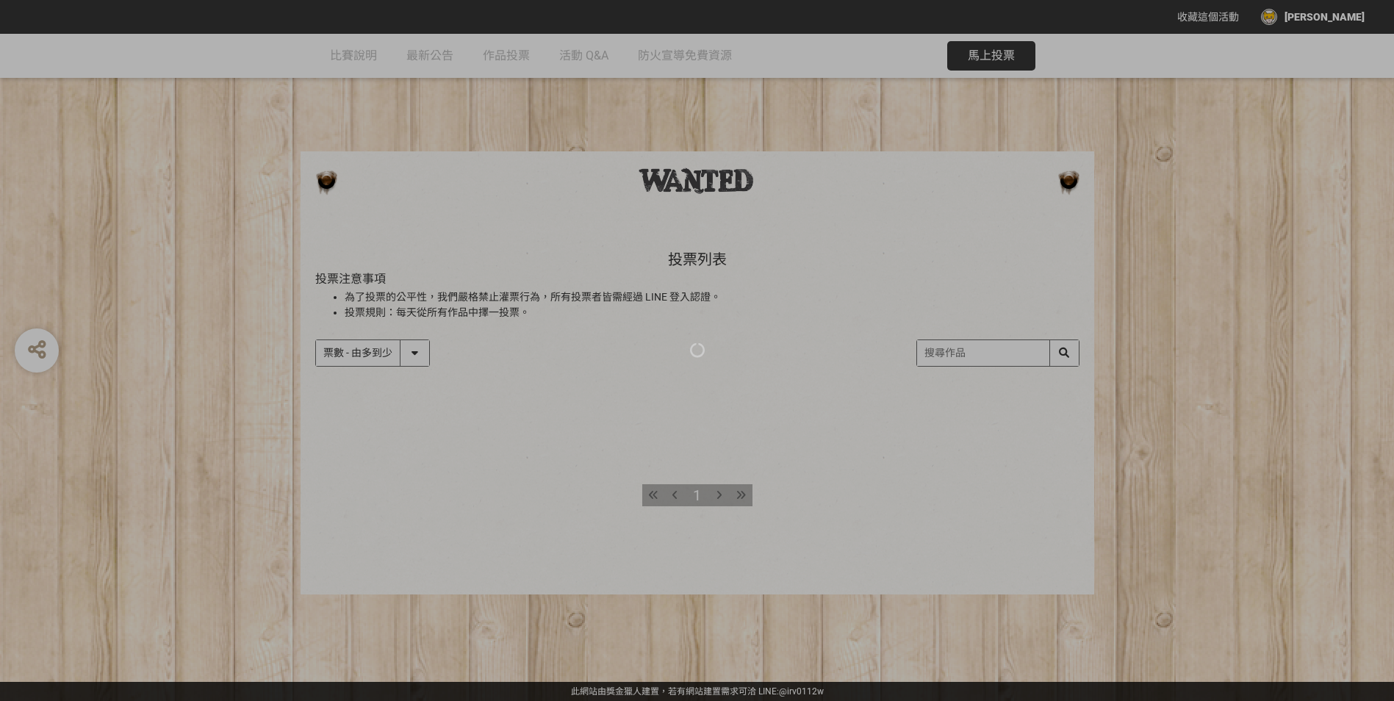
click at [403, 216] on div at bounding box center [697, 350] width 1394 height 701
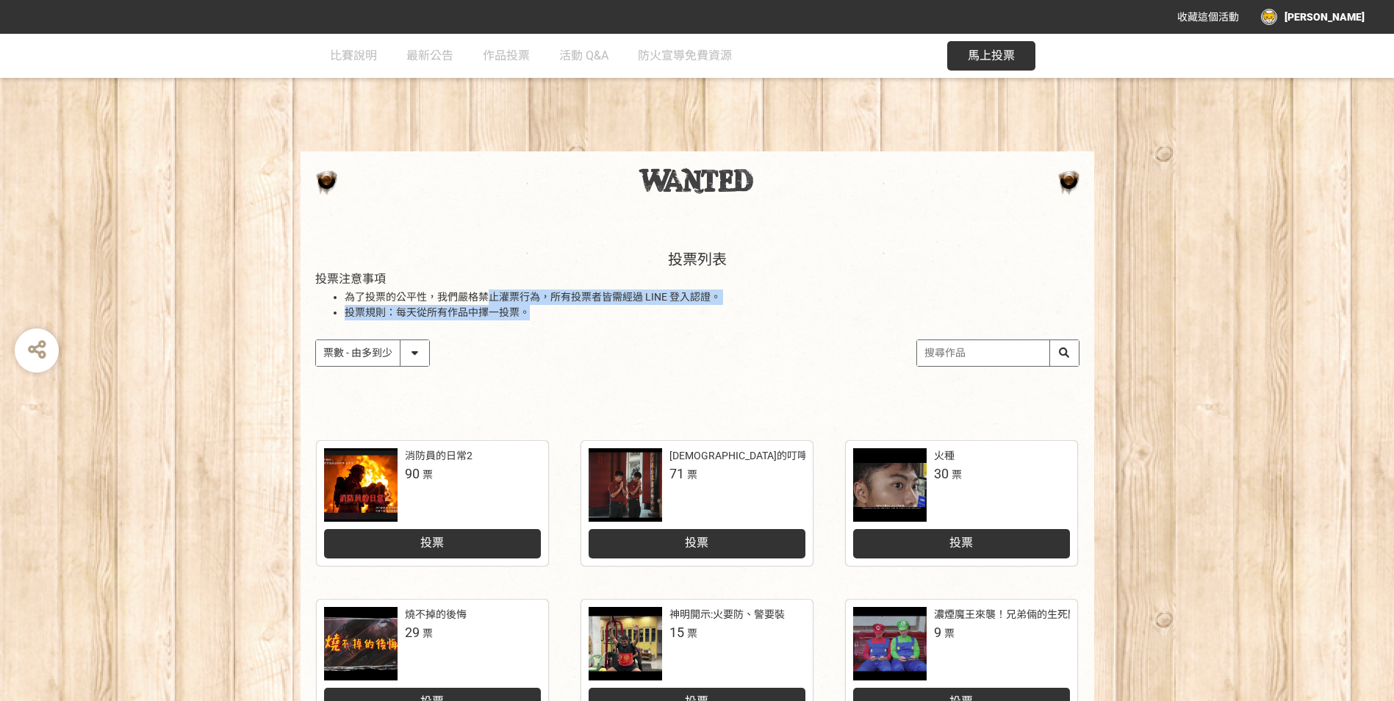
drag, startPoint x: 486, startPoint y: 303, endPoint x: 740, endPoint y: 332, distance: 255.9
click at [740, 332] on div "投票列表 投票注意事項 為了投票的公平性，我們嚴格禁止灌票行為，所有投票者皆需經過 LINE 登入認證。 投票規則：每天從所有作品中擇一投票。 作品 - 由新…" at bounding box center [698, 323] width 794 height 204
drag, startPoint x: 724, startPoint y: 332, endPoint x: 335, endPoint y: 298, distance: 390.3
click at [335, 298] on div "投票列表 投票注意事項 為了投票的公平性，我們嚴格禁止灌票行為，所有投票者皆需經過 LINE 登入認證。 投票規則：每天從所有作品中擇一投票。 作品 - 由新…" at bounding box center [698, 323] width 794 height 204
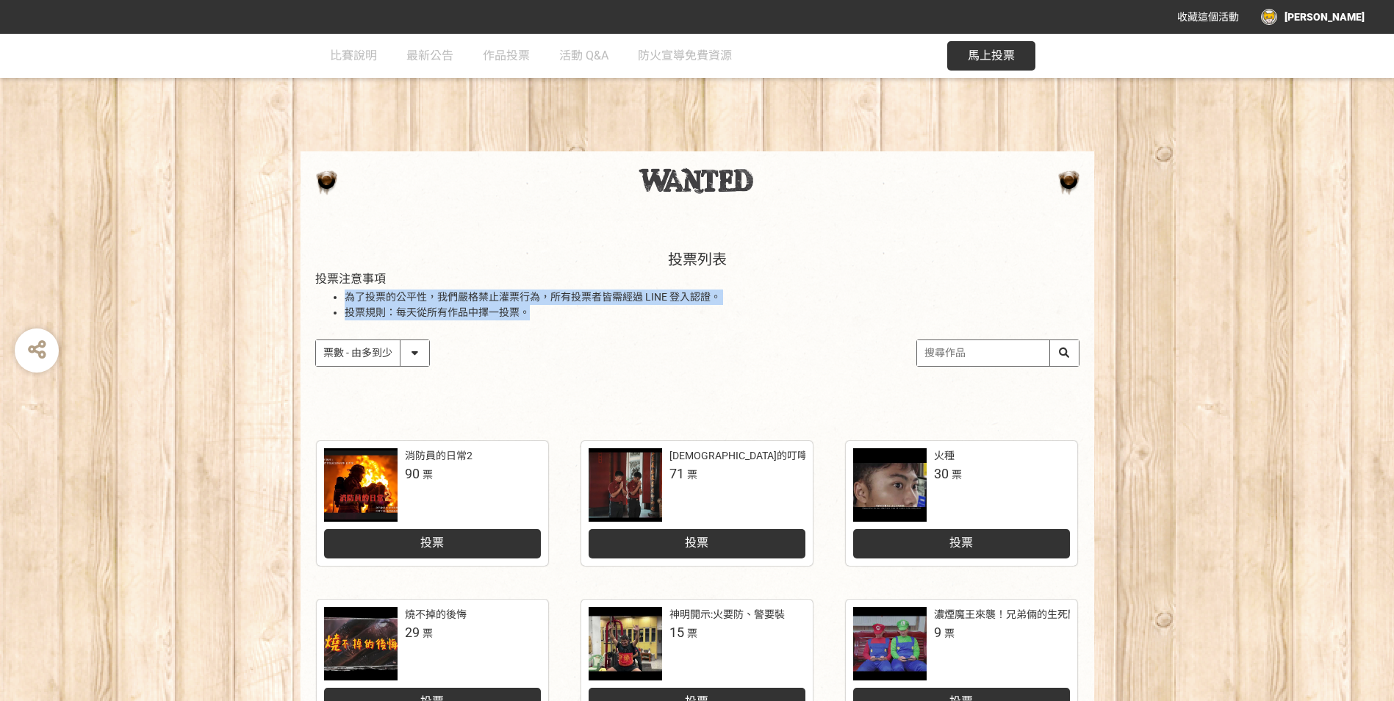
drag, startPoint x: 335, startPoint y: 298, endPoint x: 396, endPoint y: 296, distance: 61.1
click at [396, 305] on li "為了投票的公平性，我們嚴格禁止灌票行為，所有投票者皆需經過 LINE 登入認證。" at bounding box center [712, 312] width 735 height 15
drag, startPoint x: 393, startPoint y: 302, endPoint x: 525, endPoint y: 317, distance: 133.1
click at [525, 317] on ul "為了投票的公平性，我們嚴格禁止灌票行為，所有投票者皆需經過 LINE 登入認證。 投票規則：每天從所有作品中擇一投票。" at bounding box center [697, 305] width 764 height 31
click at [525, 317] on li "投票規則：每天從所有作品中擇一投票。" at bounding box center [712, 312] width 735 height 15
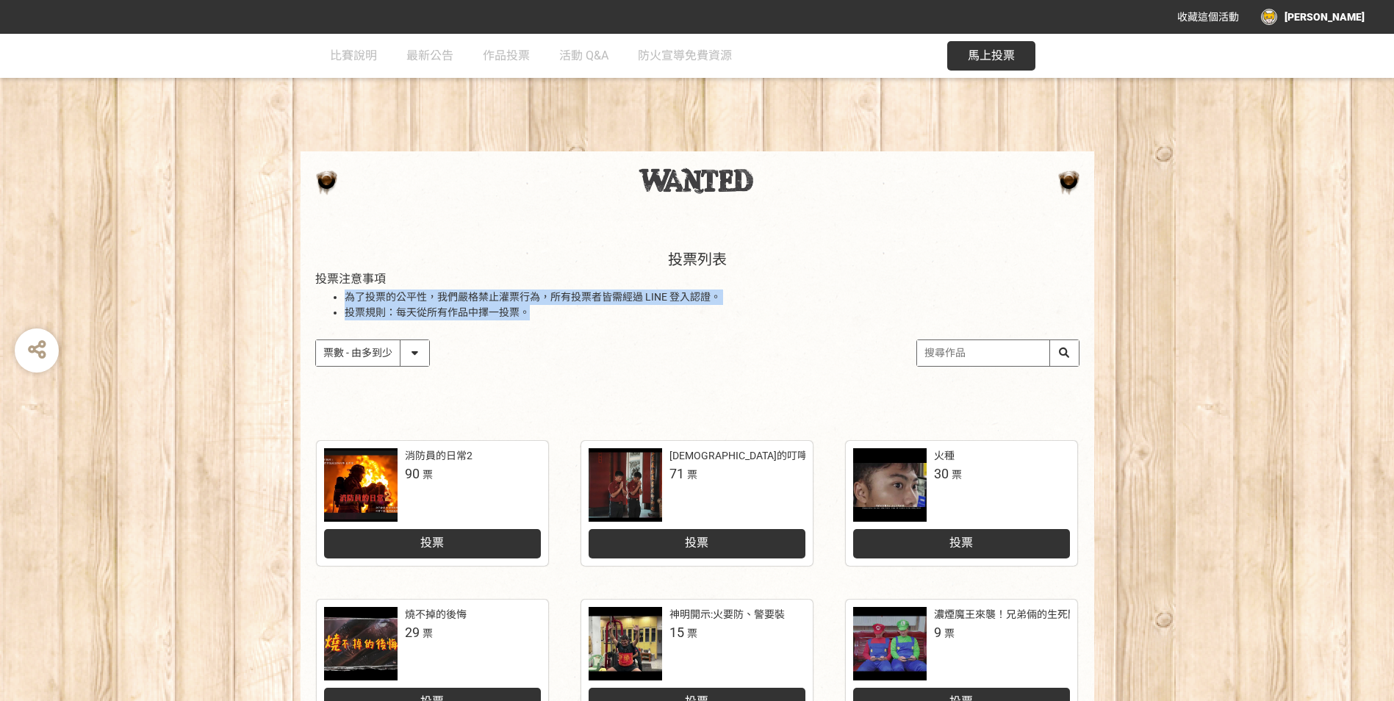
drag, startPoint x: 529, startPoint y: 315, endPoint x: 312, endPoint y: 300, distance: 217.4
click at [312, 300] on div "投票列表 投票注意事項 為了投票的公平性，我們嚴格禁止灌票行為，所有投票者皆需經過 LINE 登入認證。 投票規則：每天從所有作品中擇一投票。 作品 - 由新…" at bounding box center [698, 323] width 794 height 204
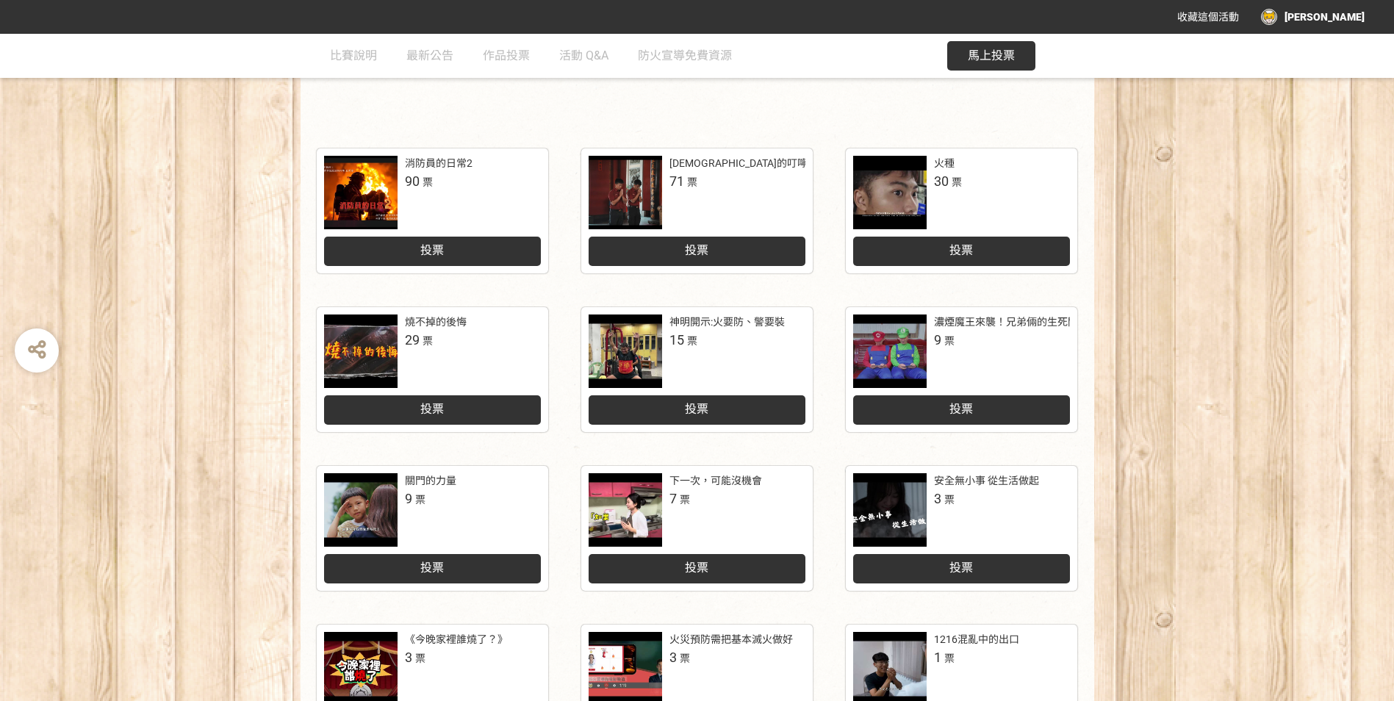
scroll to position [294, 0]
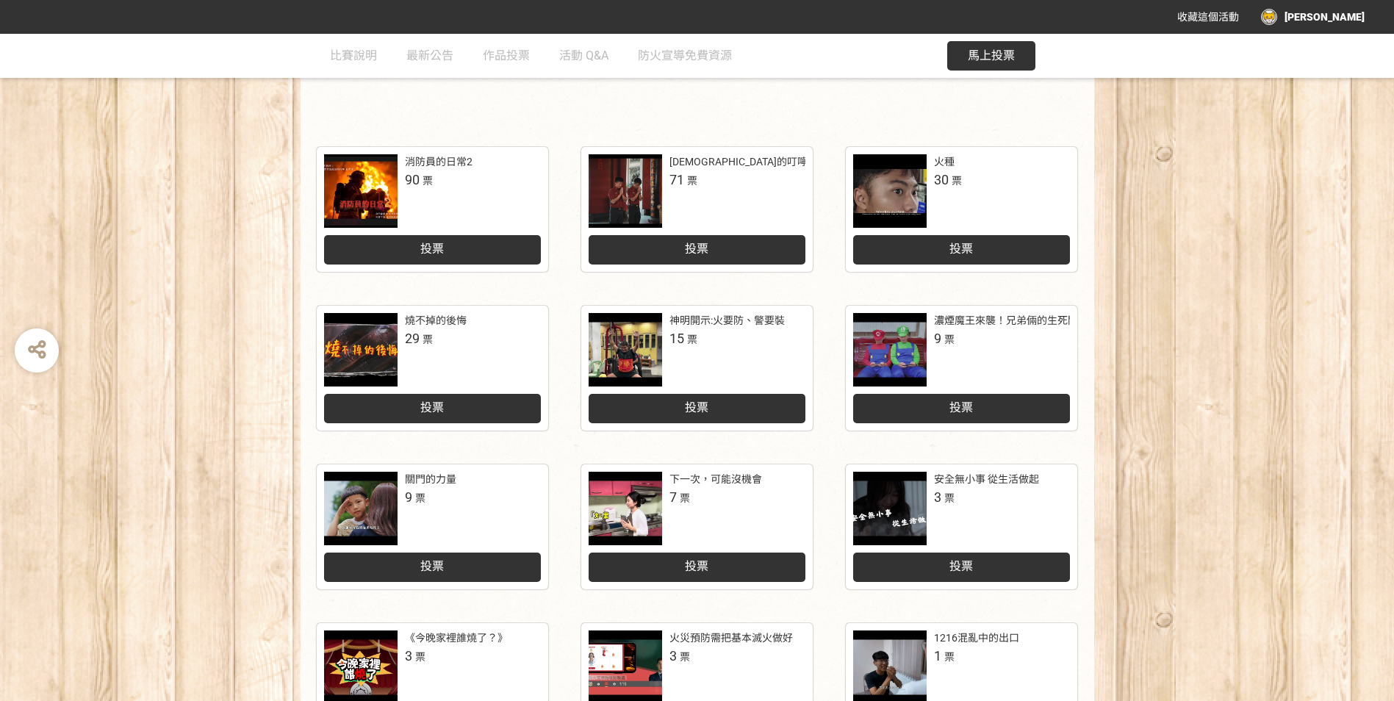
click at [1003, 107] on div "投票列表 投票注意事項 為了投票的公平性，我們嚴格禁止灌票行為，所有投票者皆需經過 LINE 登入認證。 投票規則：每天從所有作品中擇一投票。 作品 - 由新…" at bounding box center [698, 29] width 794 height 204
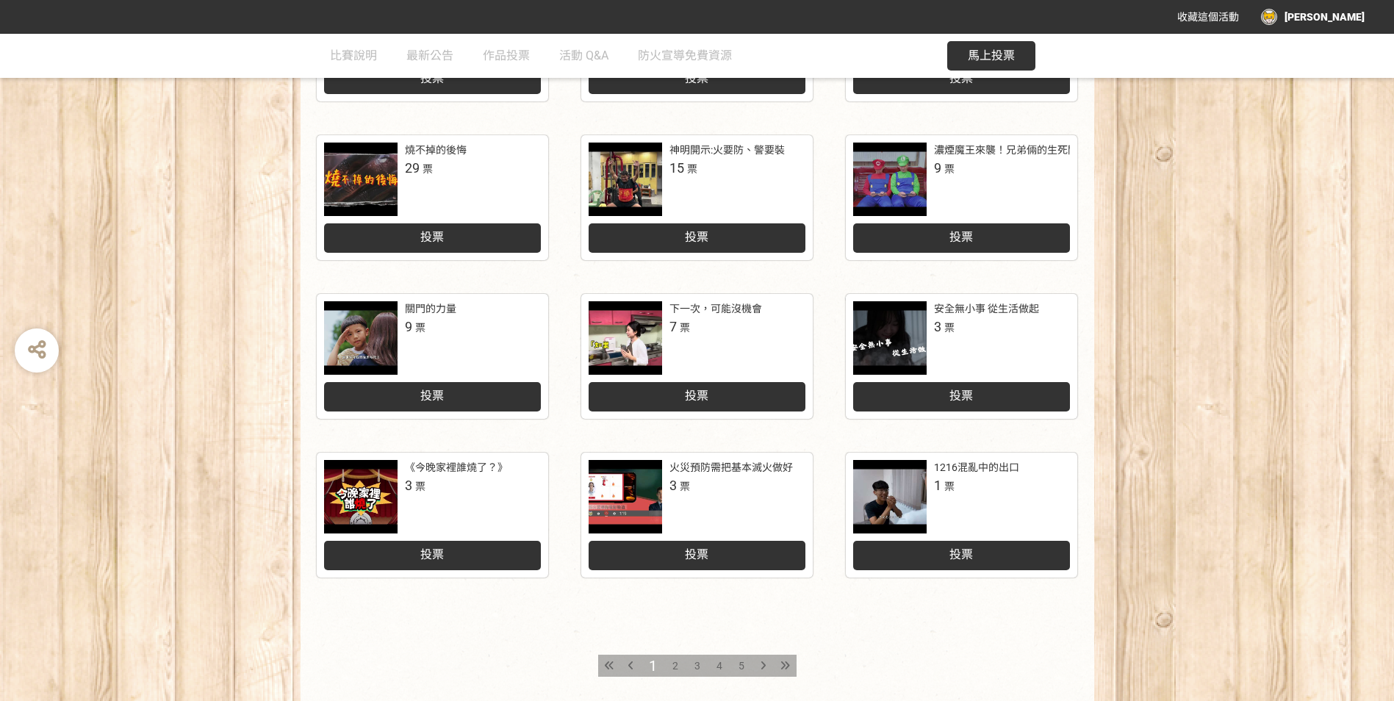
scroll to position [577, 0]
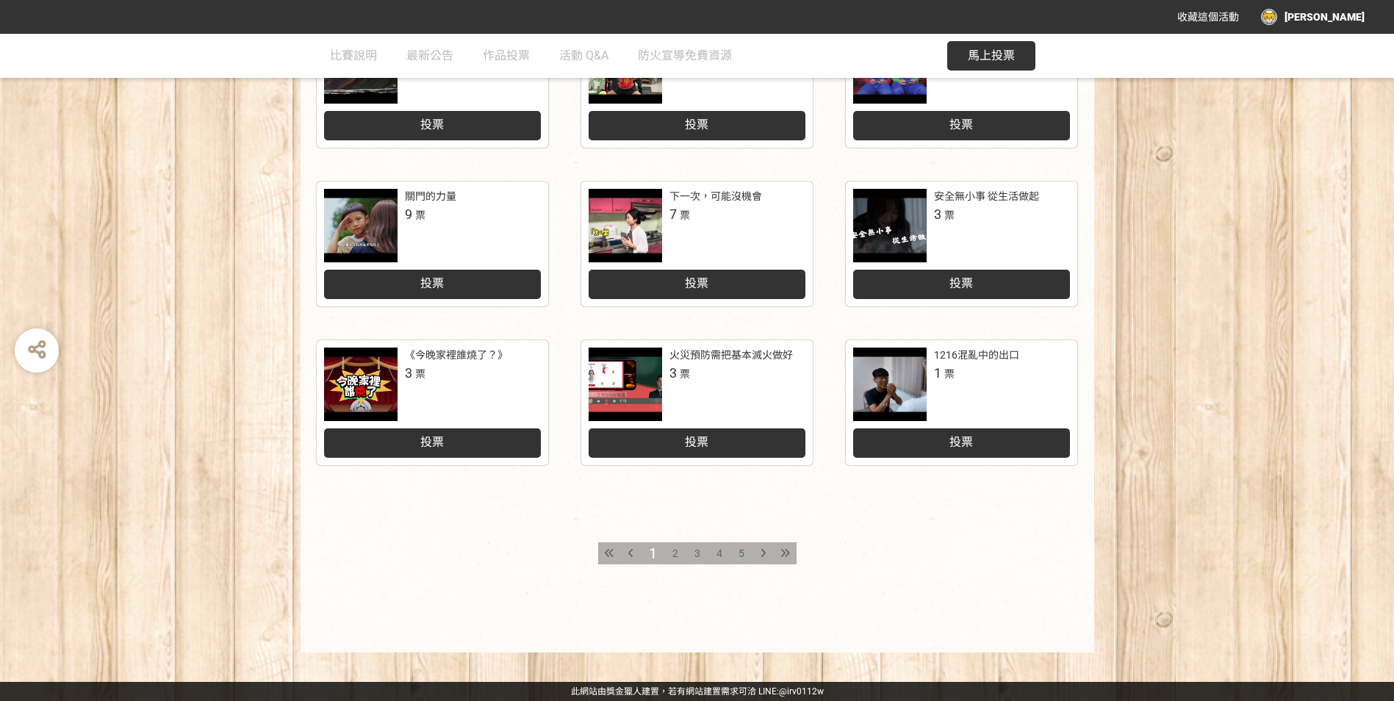
click at [780, 556] on div at bounding box center [786, 553] width 22 height 22
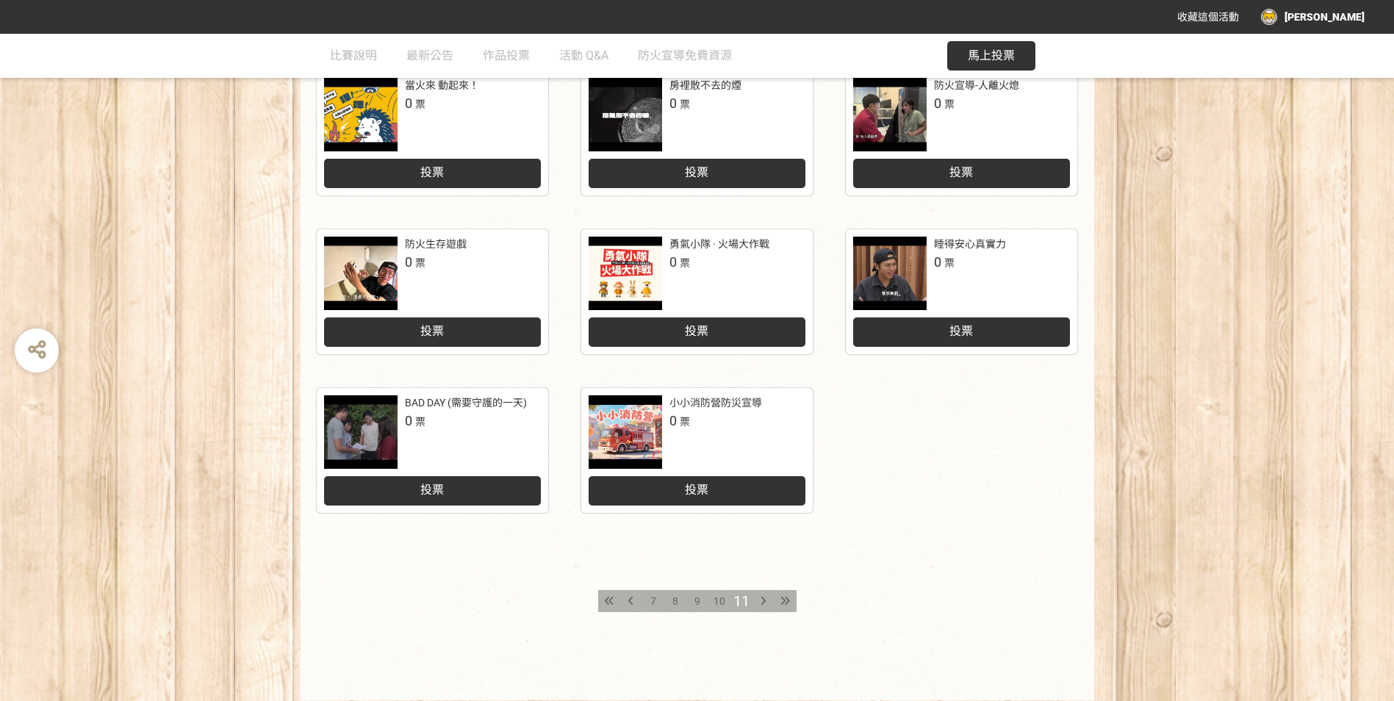
scroll to position [504, 0]
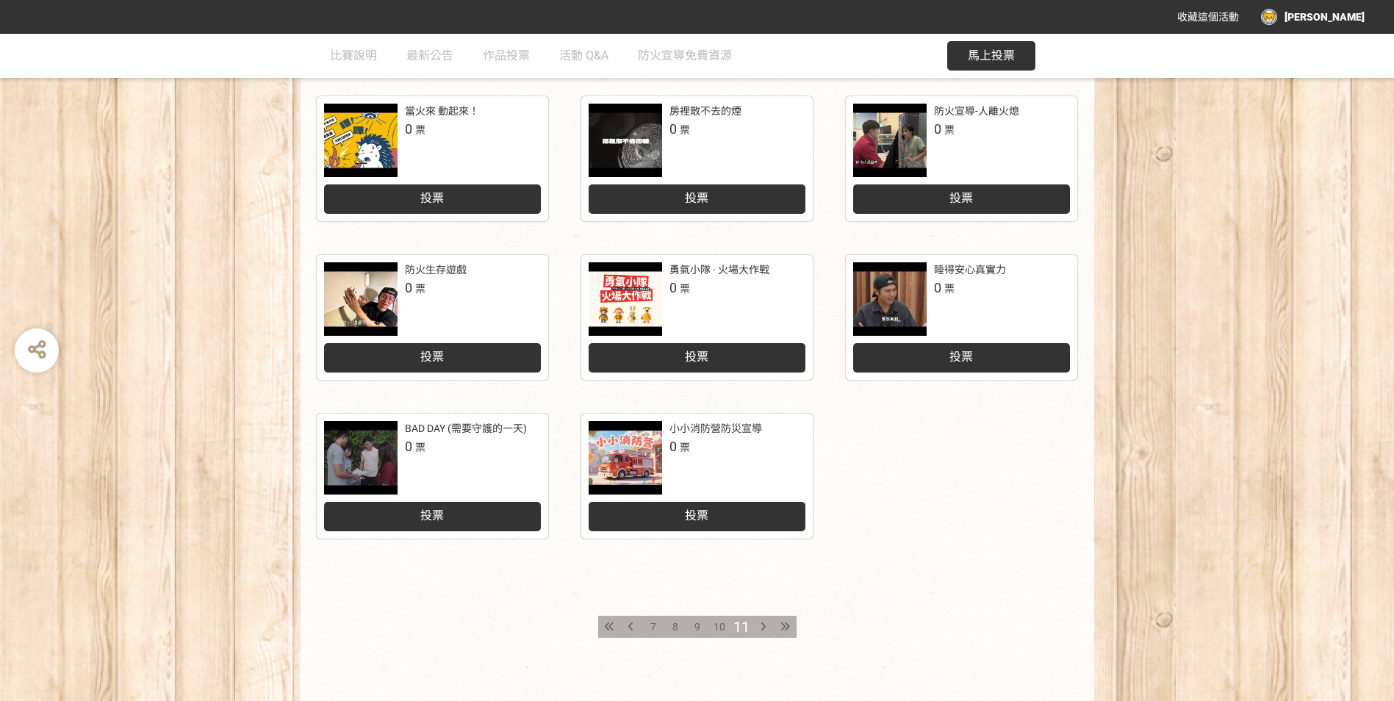
click at [607, 627] on icon at bounding box center [609, 627] width 9 height 10
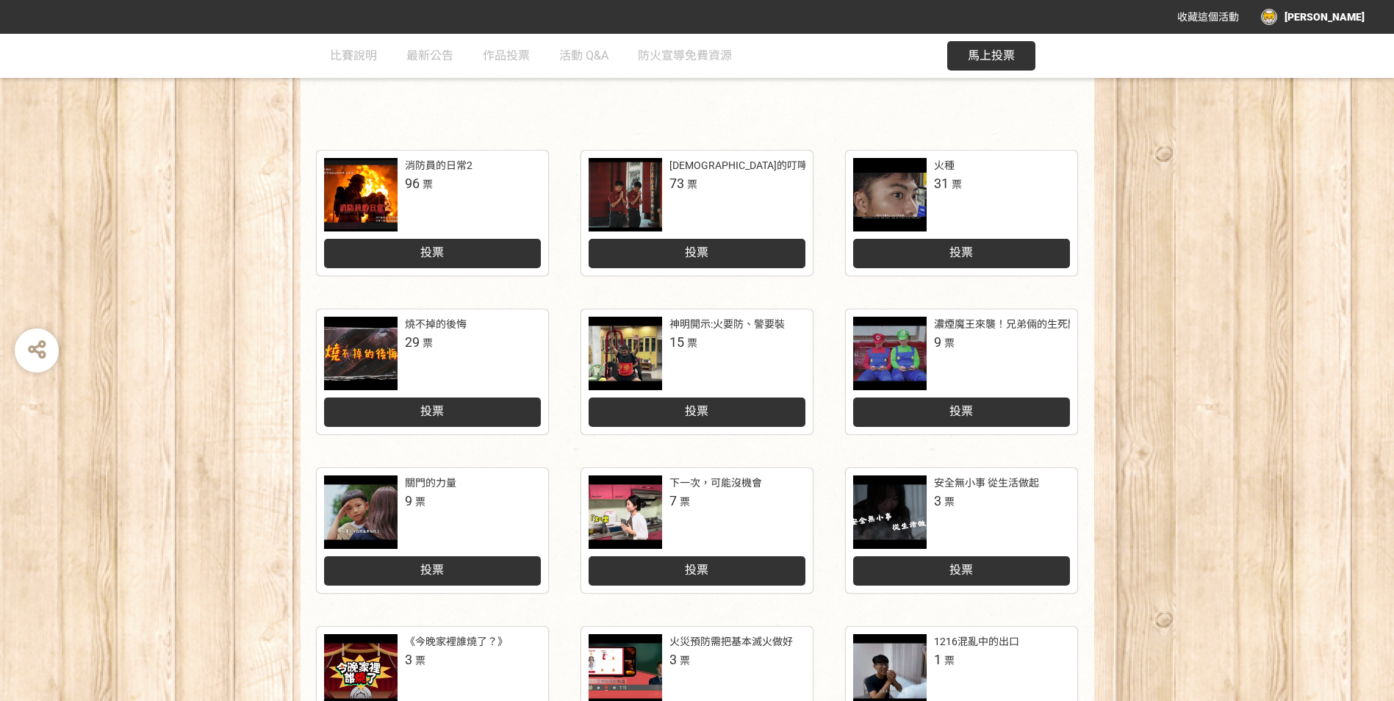
scroll to position [221, 0]
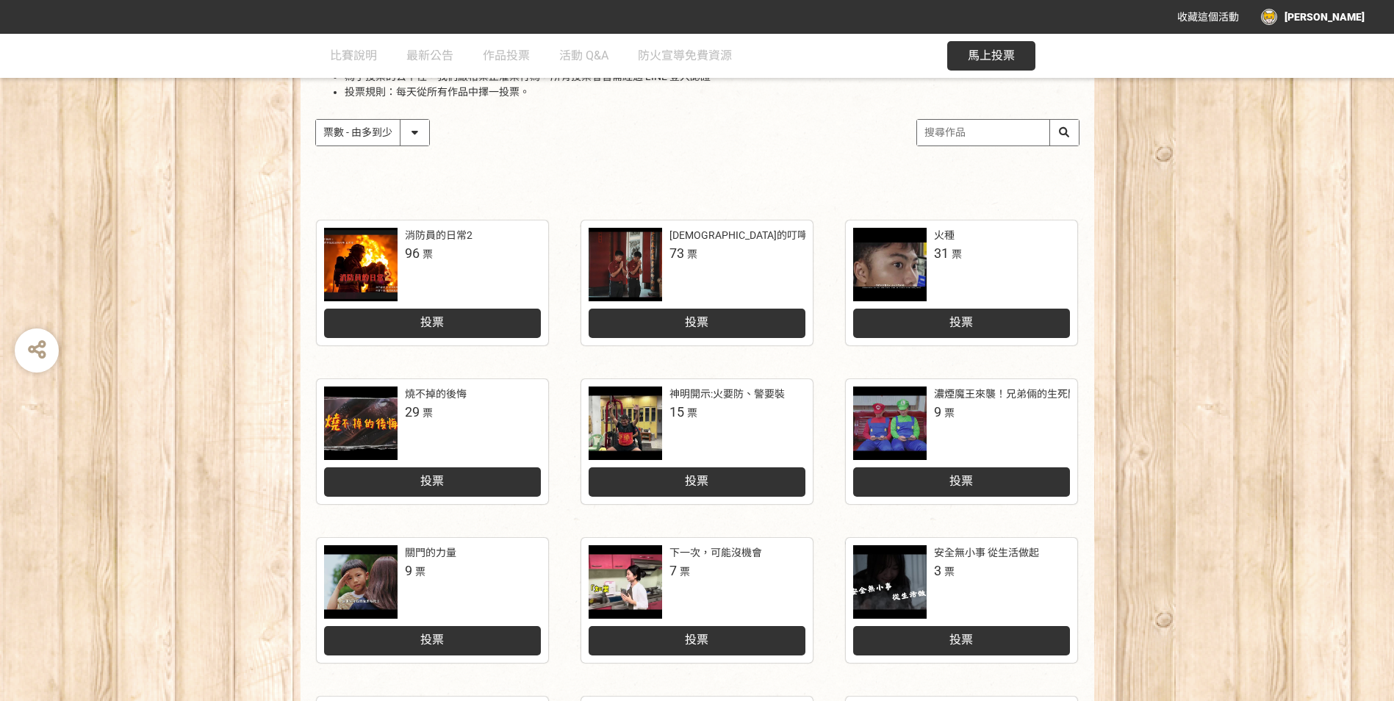
click at [725, 280] on div "[DEMOGRAPHIC_DATA]的叮嚀：人離火要熄，住警器不離 73 票" at bounding box center [697, 265] width 217 height 74
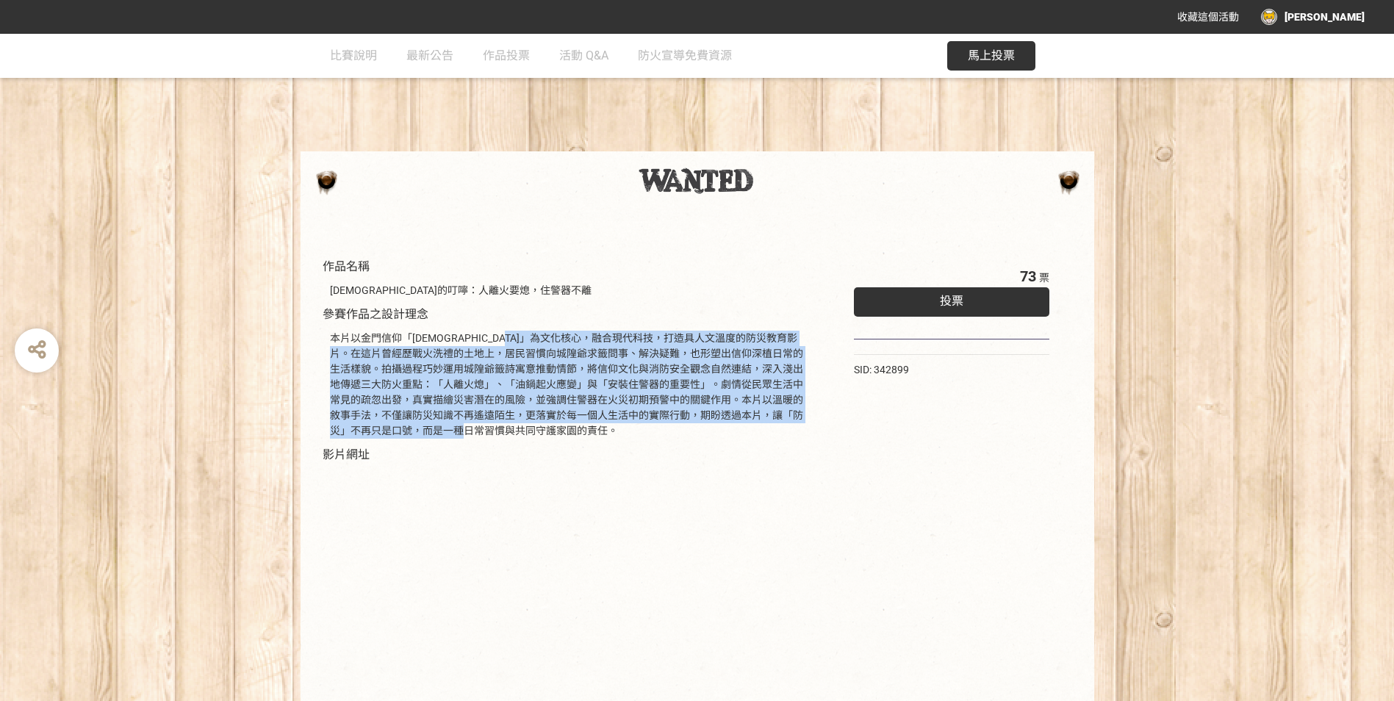
drag, startPoint x: 567, startPoint y: 338, endPoint x: 734, endPoint y: 437, distance: 194.8
click at [734, 437] on div "本片以金門信仰「[DEMOGRAPHIC_DATA]」為文化核心，融合現代科技，打造具人文溫度的防災教育影片。在這片曾經歷戰火洗禮的土地上，居民習慣向城隍爺求…" at bounding box center [570, 385] width 480 height 108
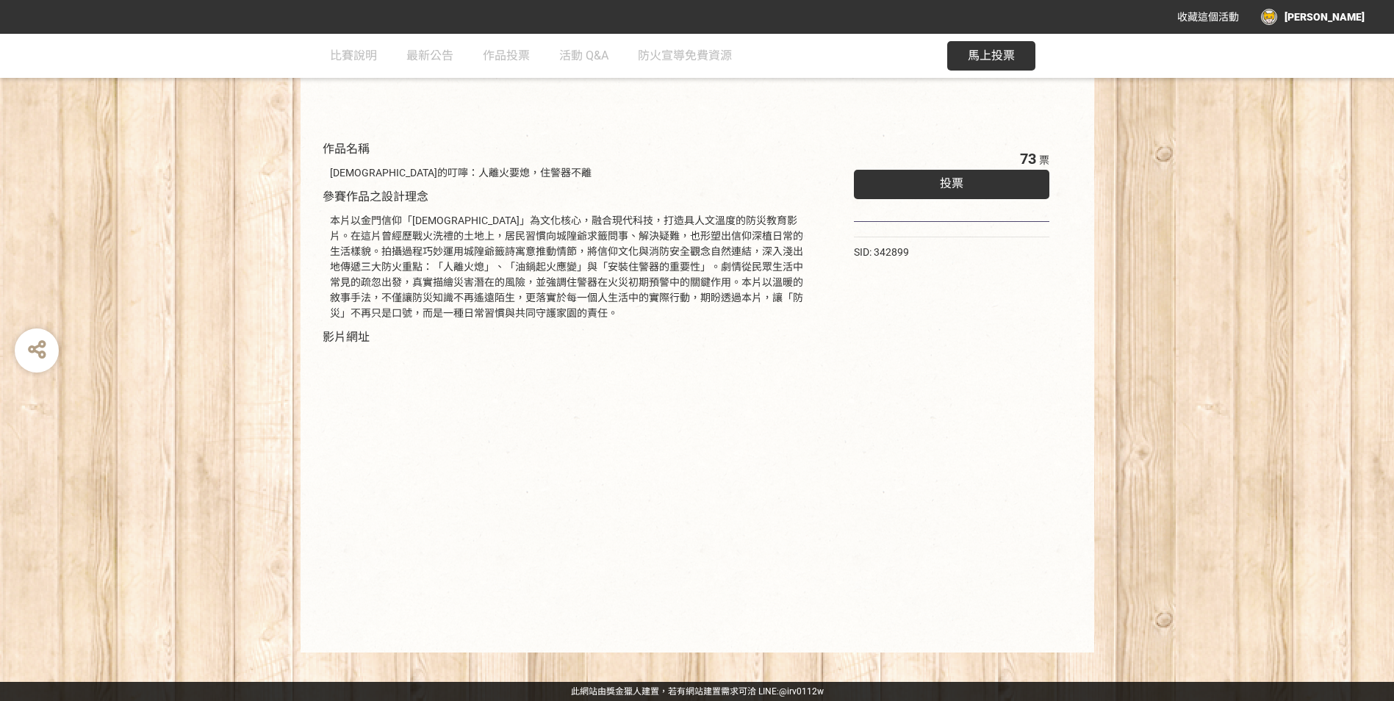
select select "vote"
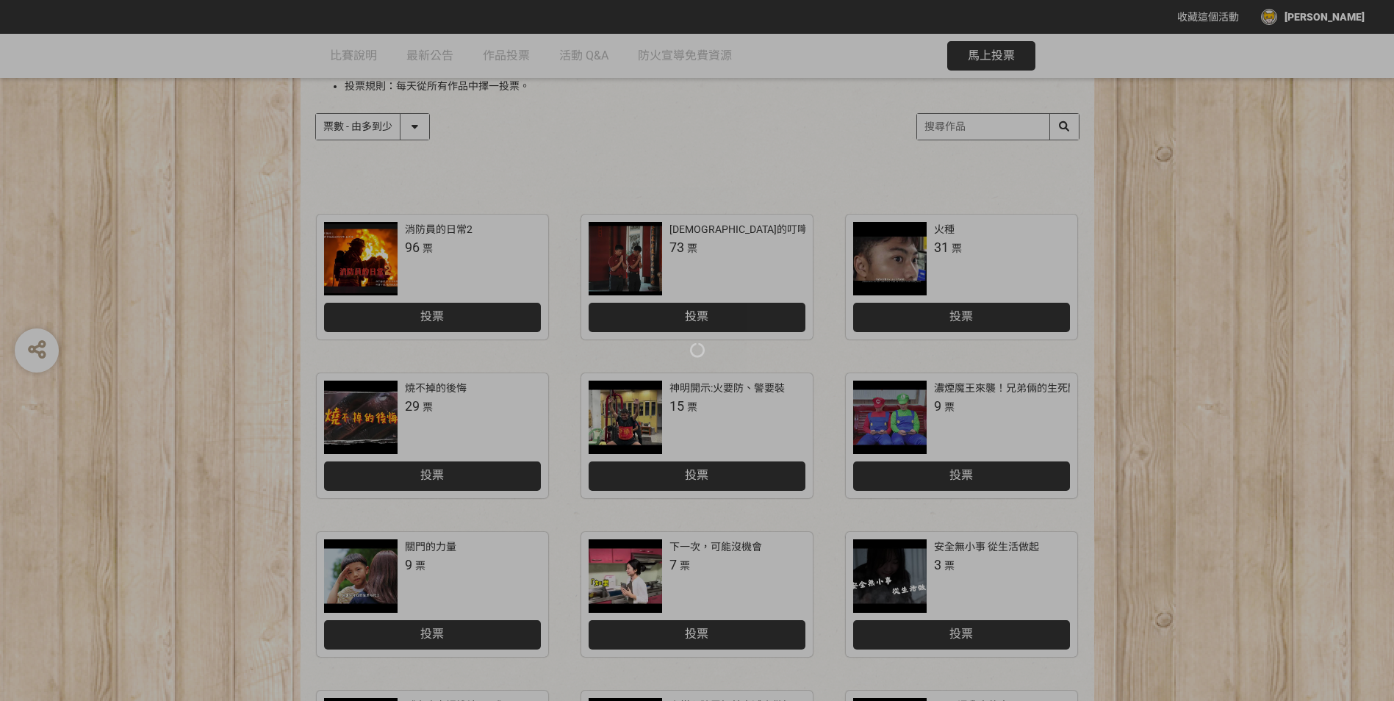
scroll to position [221, 0]
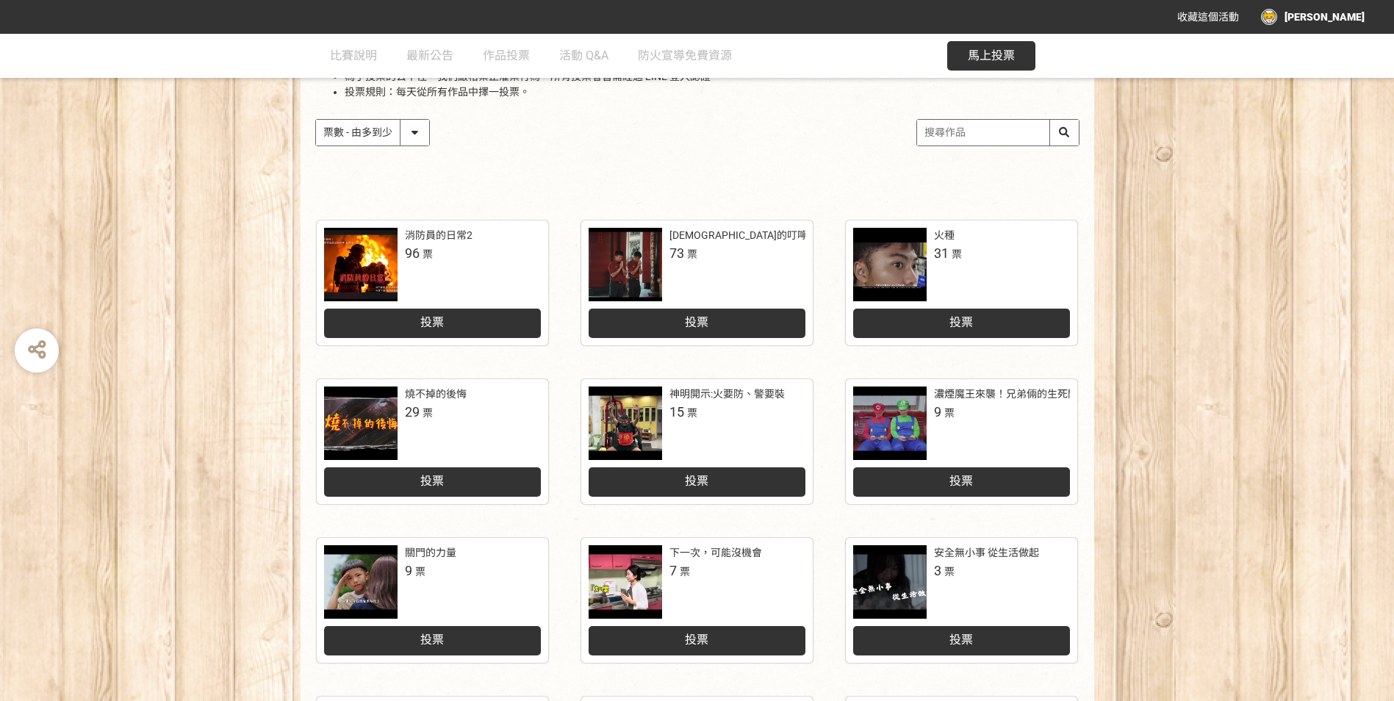
click at [475, 567] on div "關門的力量 9 票" at bounding box center [473, 562] width 136 height 35
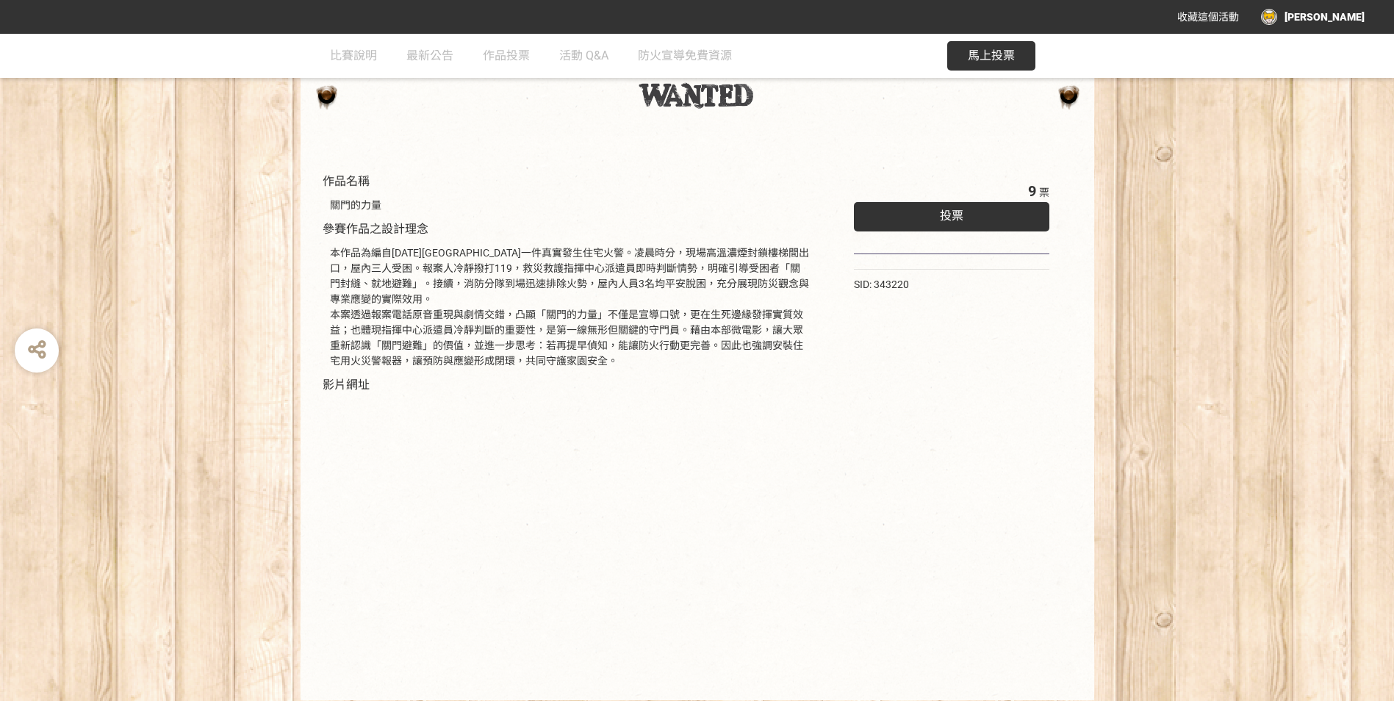
scroll to position [60, 0]
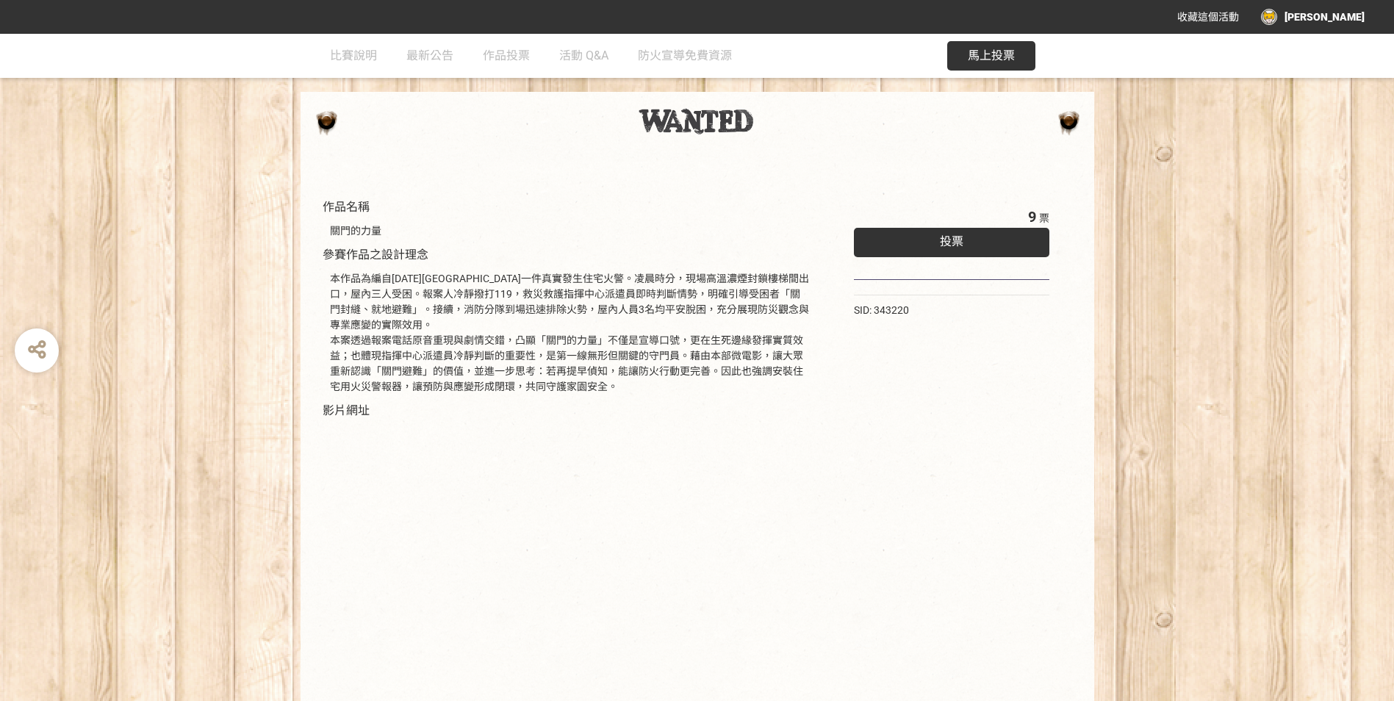
select select "vote"
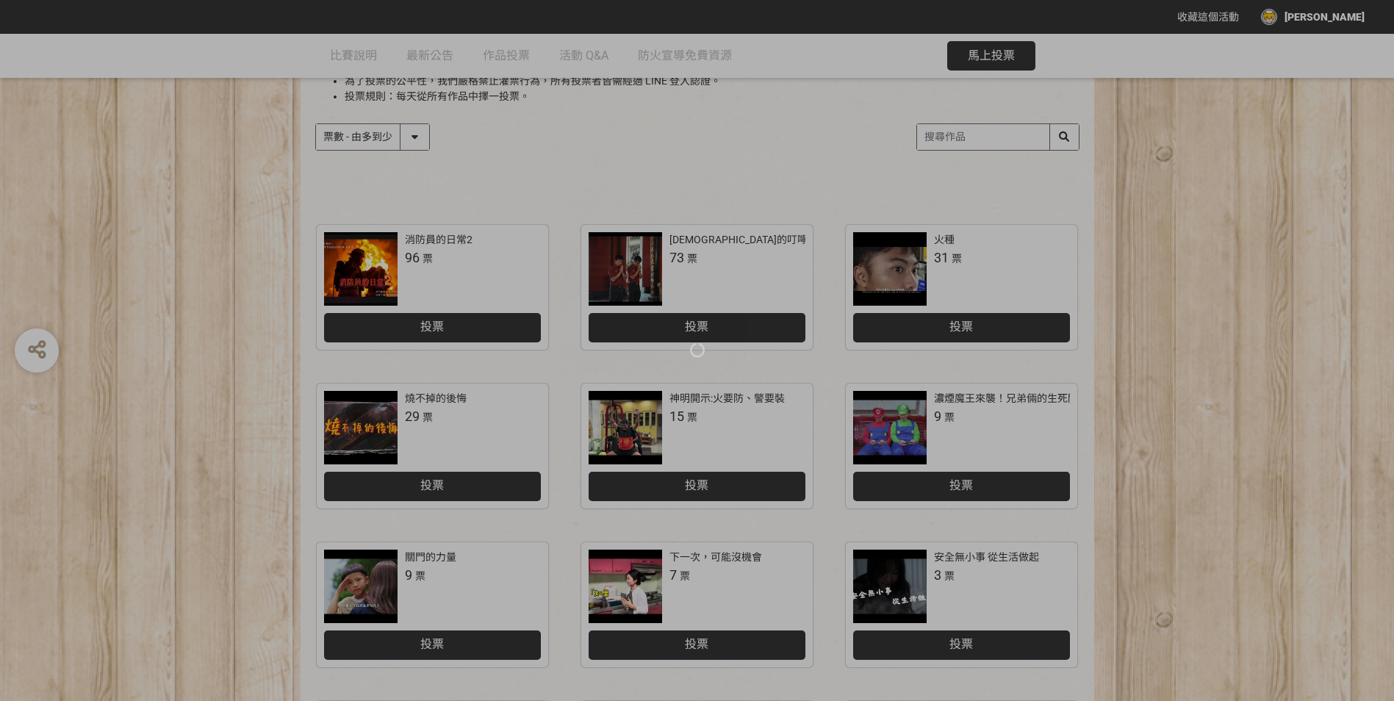
scroll to position [221, 0]
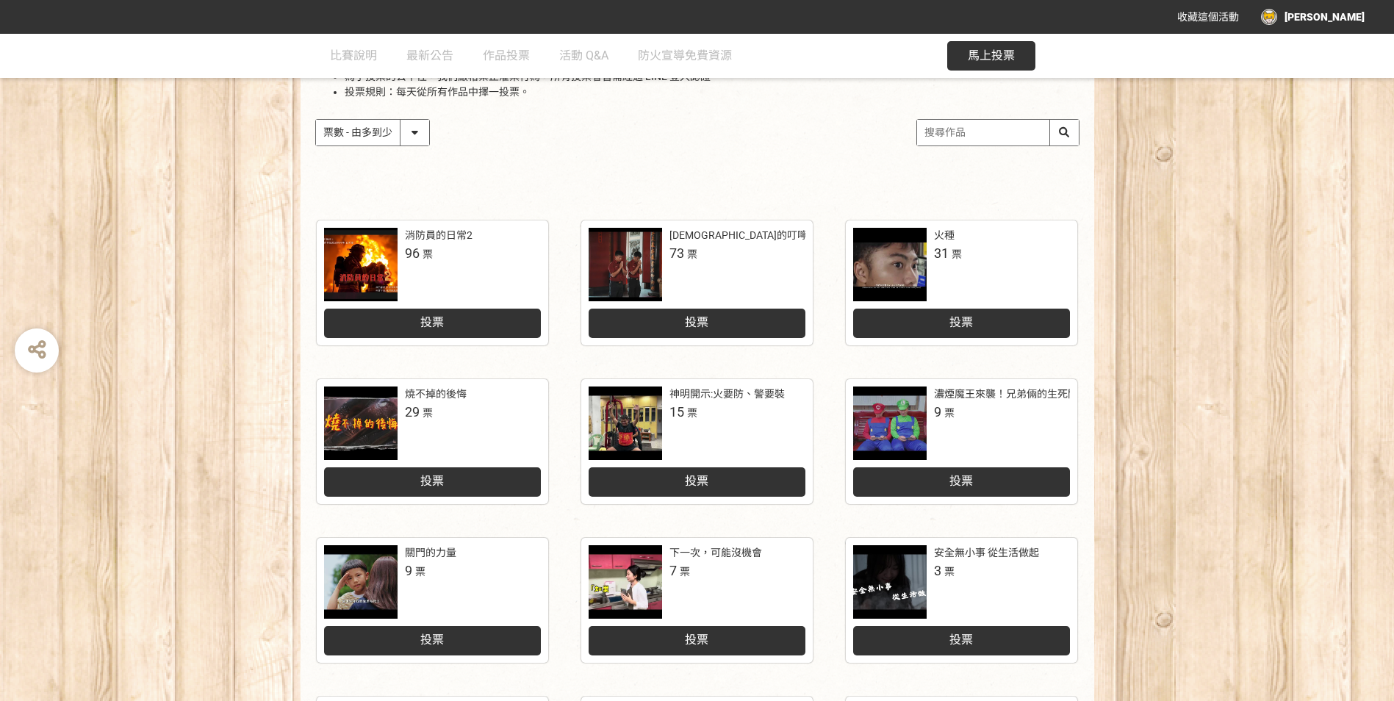
click at [717, 242] on div "[DEMOGRAPHIC_DATA]的叮嚀：人離火要熄，住警器不離" at bounding box center [801, 235] width 262 height 15
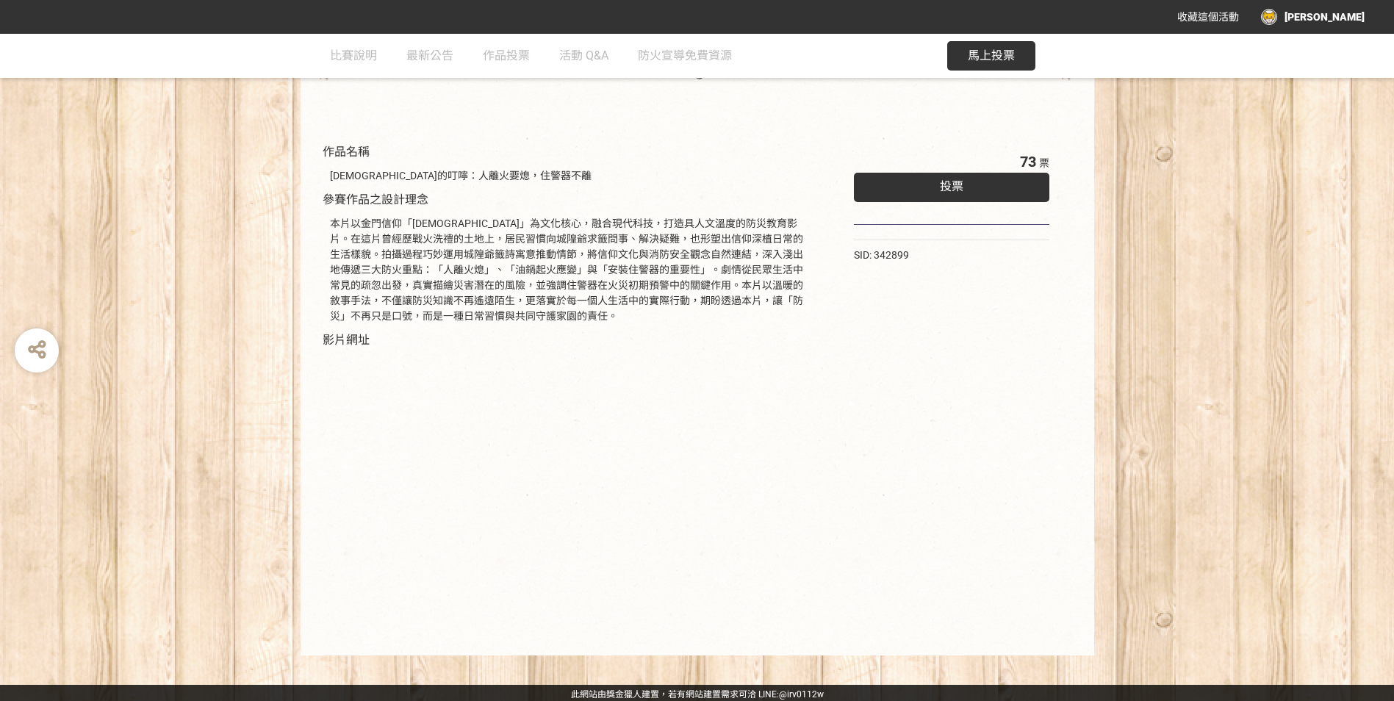
scroll to position [118, 0]
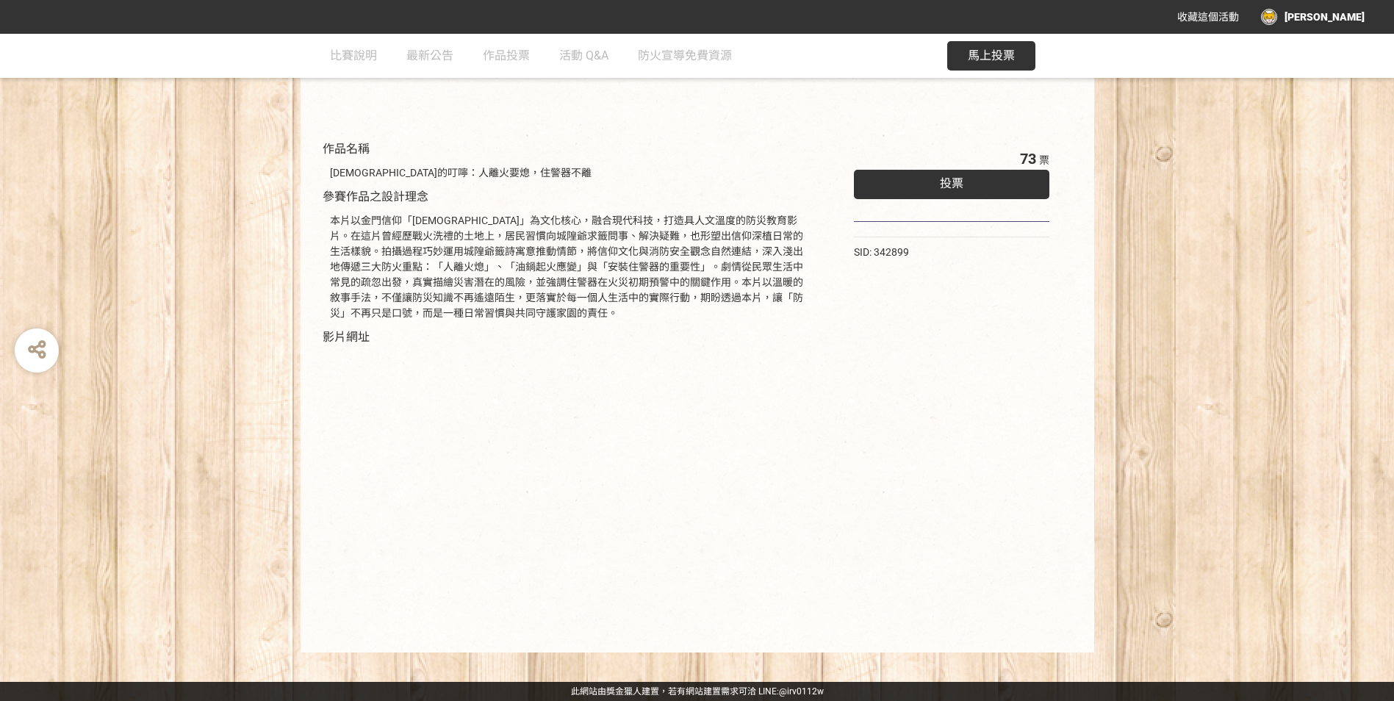
select select "vote"
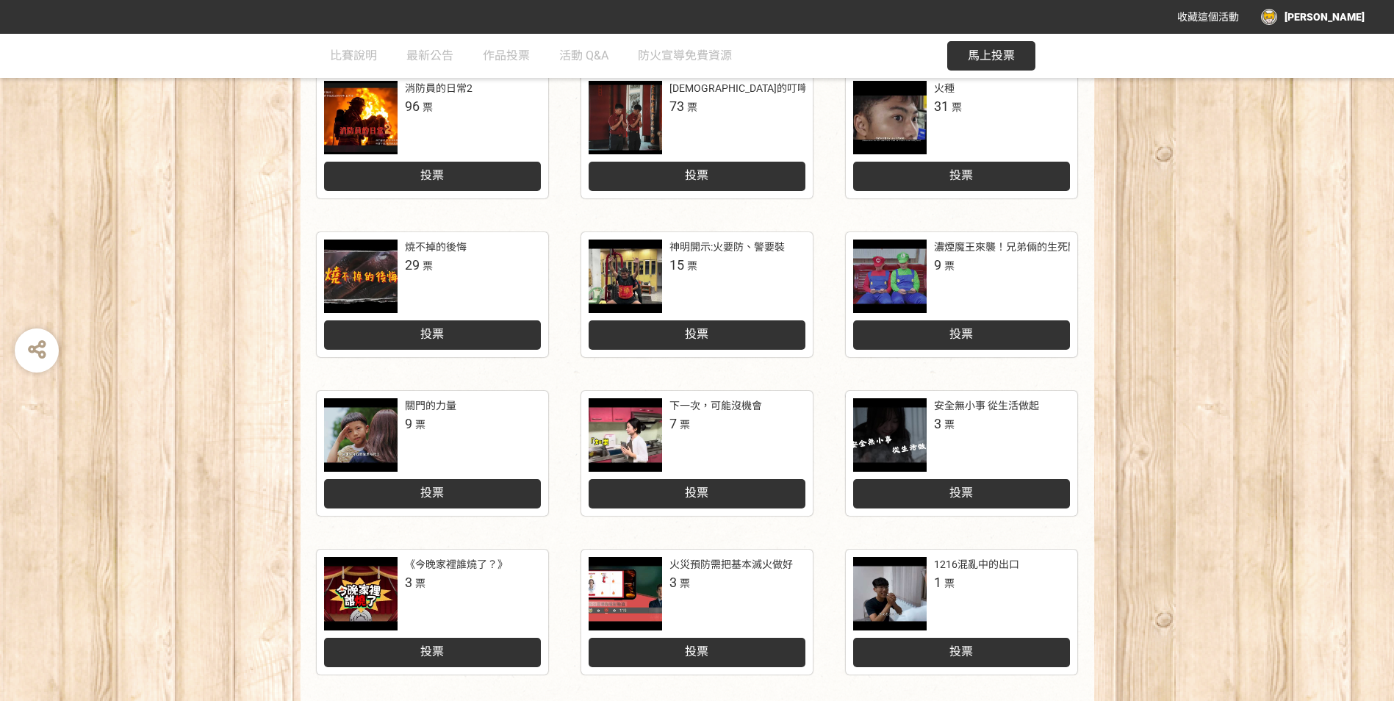
scroll to position [294, 0]
